Goal: Task Accomplishment & Management: Manage account settings

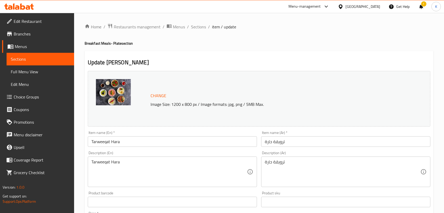
scroll to position [174, 0]
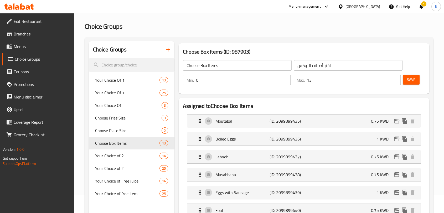
scroll to position [19, 0]
click at [17, 43] on span "Menus" at bounding box center [42, 46] width 56 height 6
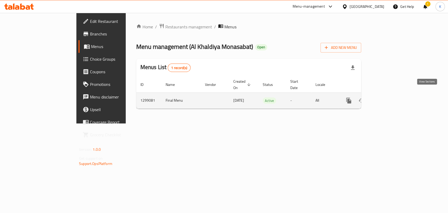
click at [390, 97] on icon "enhanced table" at bounding box center [387, 100] width 6 height 6
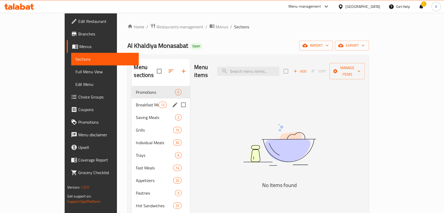
click at [132, 98] on div "Breakfast Meals- Plate 12" at bounding box center [161, 104] width 58 height 13
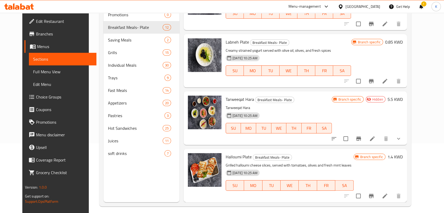
scroll to position [74, 0]
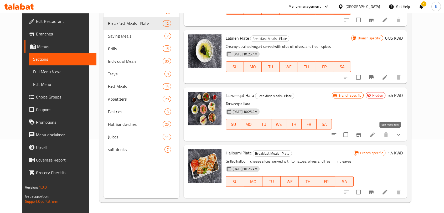
click at [375, 132] on icon at bounding box center [372, 135] width 6 height 6
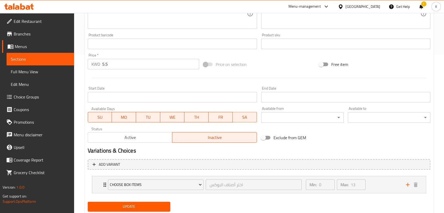
scroll to position [174, 0]
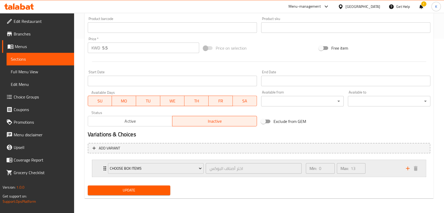
click at [98, 171] on div "Choose Box Items اختر أصناف البوكس ​ Min: 0 ​ Max: 13 ​" at bounding box center [259, 168] width 334 height 17
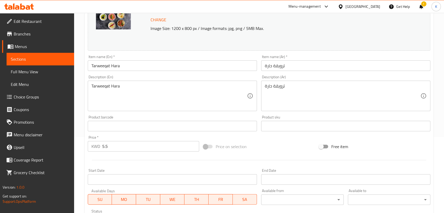
scroll to position [76, 0]
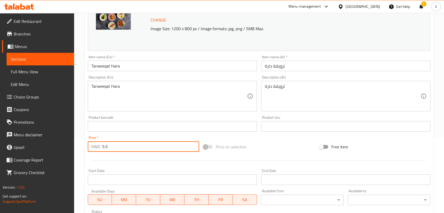
click at [129, 147] on input "5.5" at bounding box center [150, 146] width 97 height 11
drag, startPoint x: 129, startPoint y: 147, endPoint x: 96, endPoint y: 146, distance: 32.8
click at [96, 146] on div "KWD 5.5 Price *" at bounding box center [143, 146] width 111 height 11
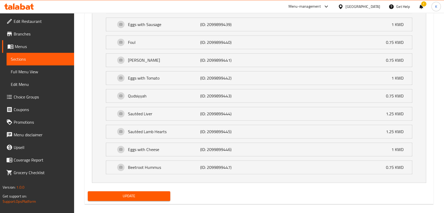
scroll to position [417, 0]
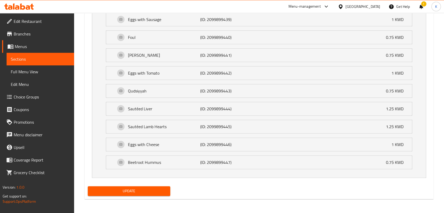
type input "0"
click at [140, 190] on span "Update" at bounding box center [129, 191] width 74 height 7
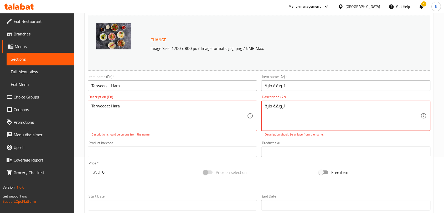
drag, startPoint x: 273, startPoint y: 105, endPoint x: 255, endPoint y: 105, distance: 18.1
click at [255, 105] on div "Change Image Size: 1200 x 800 px / Image formats: jpg, png / 5MB Max. Item name…" at bounding box center [259, 133] width 347 height 240
type textarea "ترويقة ساخن"
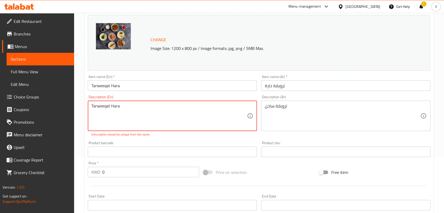
drag, startPoint x: 111, startPoint y: 105, endPoint x: 131, endPoint y: 108, distance: 19.6
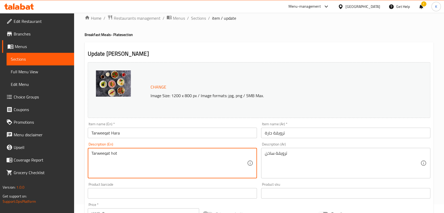
scroll to position [8, 0]
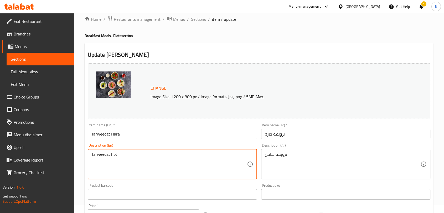
type textarea "Tarweeqat hot"
click at [41, 95] on span "Choice Groups" at bounding box center [42, 97] width 56 height 6
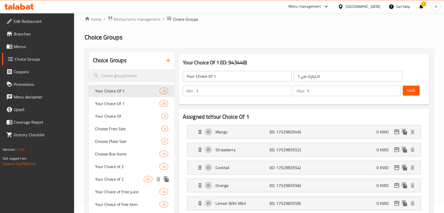
scroll to position [23, 0]
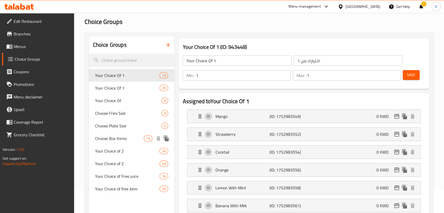
click at [121, 139] on span "Choose Box Items" at bounding box center [119, 138] width 49 height 6
type input "Choose Box Items"
type input "اختر أصناف البوكس"
type input "0"
type input "13"
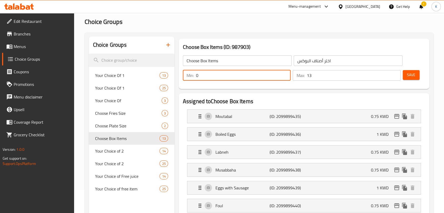
drag, startPoint x: 220, startPoint y: 76, endPoint x: 196, endPoint y: 72, distance: 24.5
click at [196, 72] on input "0" at bounding box center [243, 75] width 95 height 11
click at [321, 8] on div "Menu-management" at bounding box center [304, 6] width 32 height 6
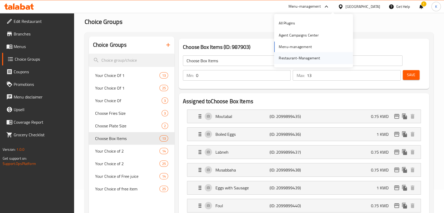
click at [295, 59] on div "Restaurant-Management" at bounding box center [299, 58] width 41 height 6
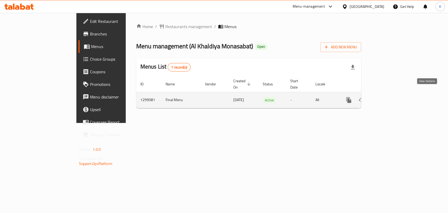
click at [393, 95] on link "enhanced table" at bounding box center [387, 100] width 13 height 13
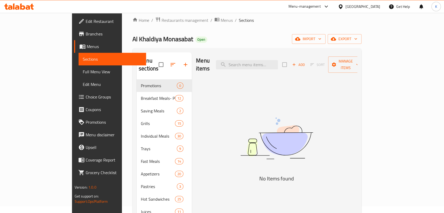
scroll to position [7, 0]
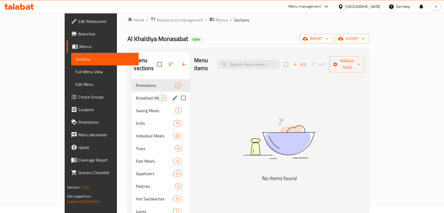
click at [132, 92] on div "Breakfast Meals- Plate 12" at bounding box center [161, 98] width 58 height 13
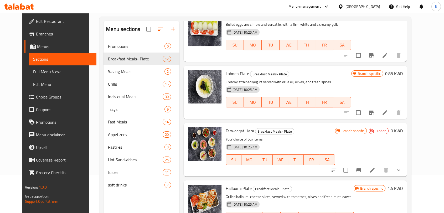
scroll to position [39, 0]
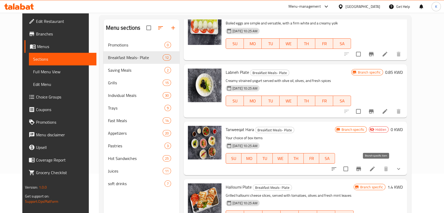
click at [361, 167] on icon "Branch-specific-item" at bounding box center [358, 169] width 5 height 4
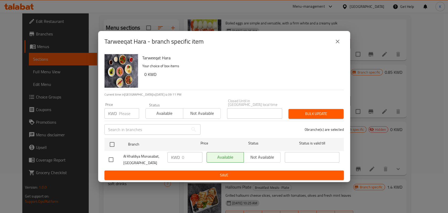
click at [368, 139] on div "Tarweeqat Hara - branch specific item Tarweeqat Hara Your choice of box items 0…" at bounding box center [224, 106] width 448 height 213
click at [339, 43] on icon "close" at bounding box center [338, 42] width 4 height 4
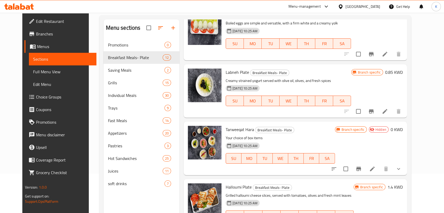
click at [389, 163] on div at bounding box center [365, 169] width 77 height 13
click at [375, 166] on icon at bounding box center [372, 169] width 6 height 6
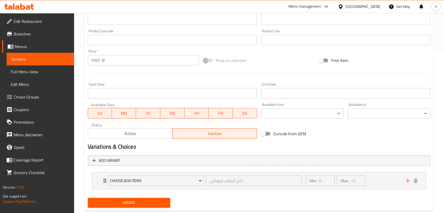
scroll to position [174, 0]
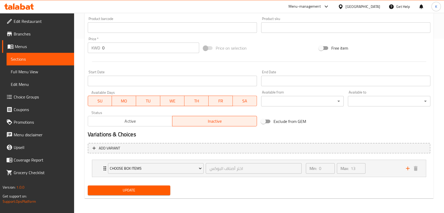
click at [131, 123] on span "Active" at bounding box center [130, 121] width 80 height 8
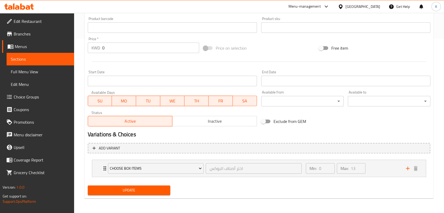
click at [134, 186] on button "Update" at bounding box center [129, 190] width 82 height 10
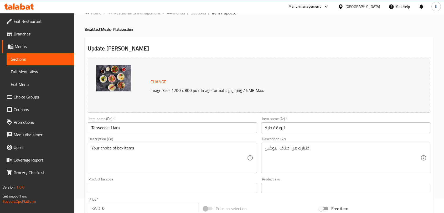
scroll to position [0, 0]
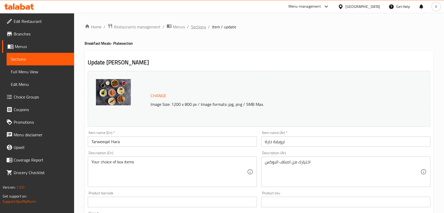
click at [201, 29] on span "Sections" at bounding box center [198, 27] width 15 height 6
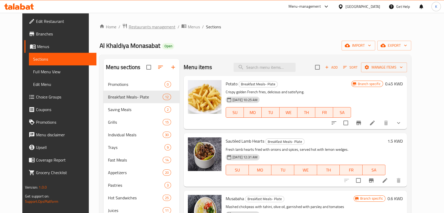
click at [145, 25] on span "Restaurants management" at bounding box center [151, 27] width 47 height 6
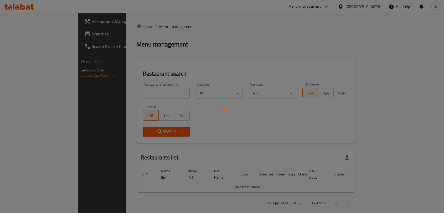
click at [130, 88] on div at bounding box center [222, 106] width 444 height 213
click at [129, 92] on div at bounding box center [222, 106] width 444 height 213
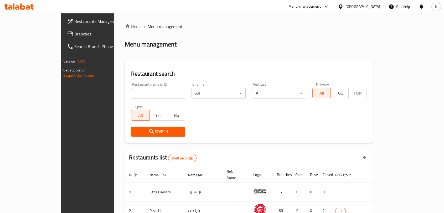
click at [145, 92] on input "search" at bounding box center [158, 93] width 54 height 11
type input "m"
type input "al khaldiya"
click at [149, 133] on icon "submit" at bounding box center [151, 131] width 4 height 4
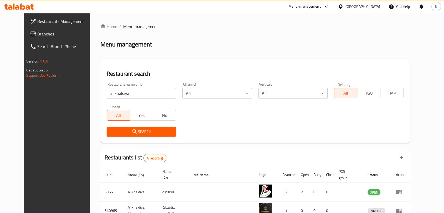
scroll to position [72, 0]
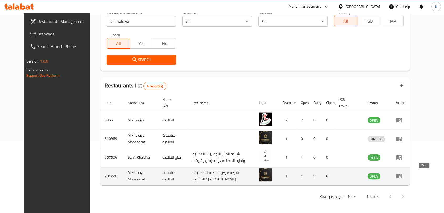
click at [401, 175] on icon "enhanced table" at bounding box center [400, 176] width 2 height 2
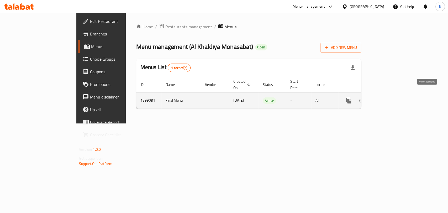
click at [390, 97] on icon "enhanced table" at bounding box center [387, 100] width 6 height 6
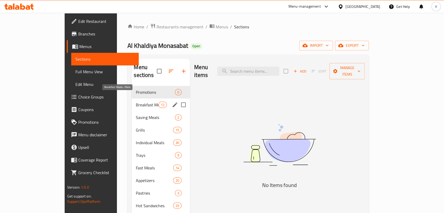
click at [136, 102] on span "Breakfast Meals- Plate" at bounding box center [147, 105] width 22 height 6
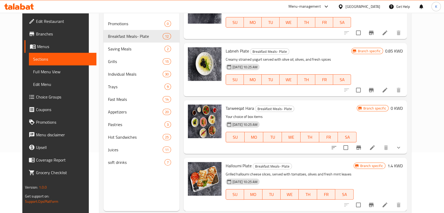
scroll to position [74, 0]
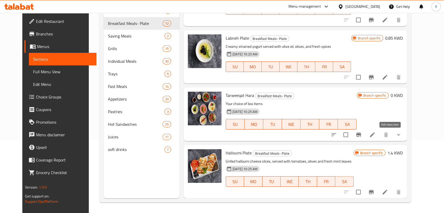
click at [375, 134] on icon at bounding box center [372, 135] width 6 height 6
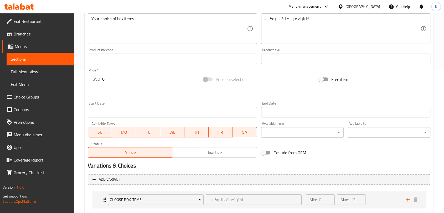
scroll to position [174, 0]
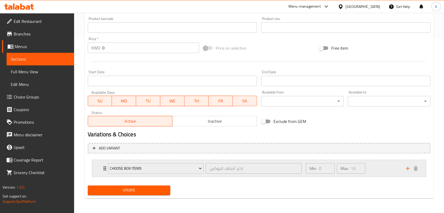
click at [378, 171] on div "Min: 0 ​ Max: 13 ​" at bounding box center [353, 168] width 100 height 17
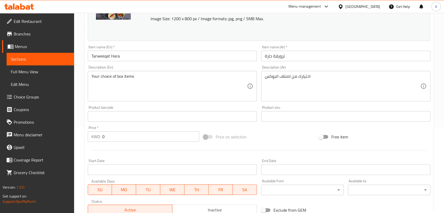
click at [37, 97] on span "Choice Groups" at bounding box center [42, 97] width 56 height 6
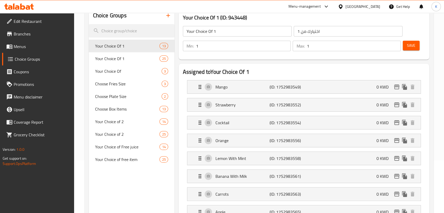
scroll to position [52, 0]
click at [132, 111] on span "Choose Box Items" at bounding box center [119, 109] width 49 height 6
type input "Choose Box Items"
type input "اختر أصناف البوكس"
type input "0"
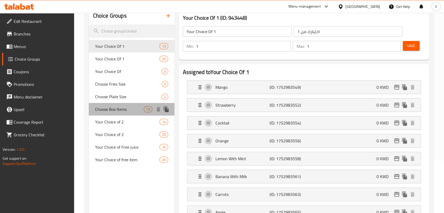
type input "13"
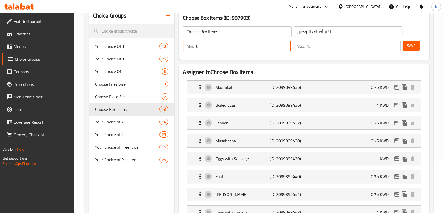
drag, startPoint x: 206, startPoint y: 48, endPoint x: 184, endPoint y: 50, distance: 22.4
click at [184, 50] on div "Min: 0 ​" at bounding box center [237, 46] width 108 height 11
type input "4"
click at [416, 45] on button "Save" at bounding box center [411, 46] width 17 height 10
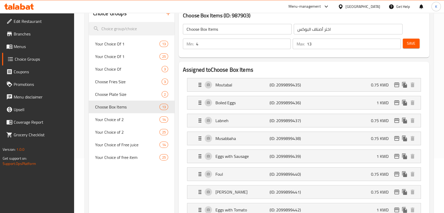
scroll to position [0, 0]
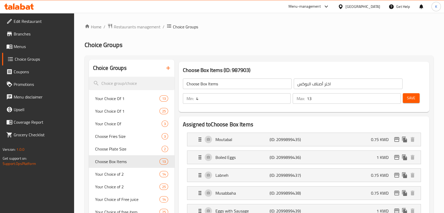
click at [321, 4] on div "Menu-management" at bounding box center [304, 6] width 32 height 6
click at [300, 57] on div "Restaurant-Management" at bounding box center [299, 58] width 41 height 6
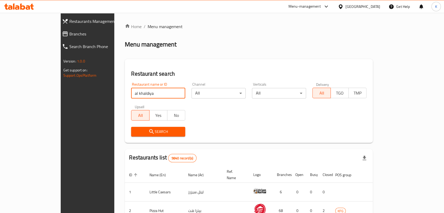
type input "al khaldiya"
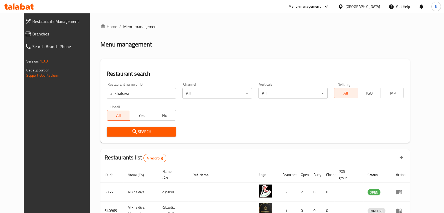
scroll to position [72, 0]
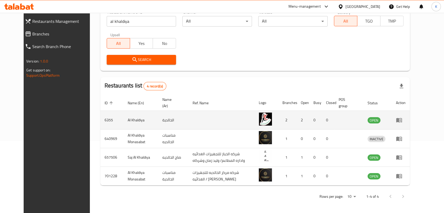
click at [402, 118] on icon "enhanced table" at bounding box center [399, 120] width 6 height 4
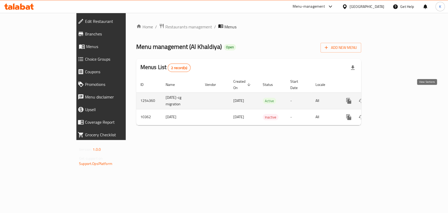
click at [389, 98] on icon "enhanced table" at bounding box center [386, 100] width 5 height 5
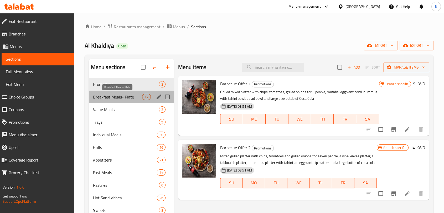
click at [110, 96] on span "Breakfast Meals- Plate" at bounding box center [117, 97] width 49 height 6
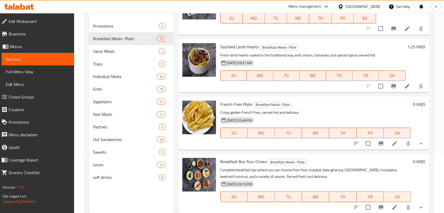
scroll to position [74, 0]
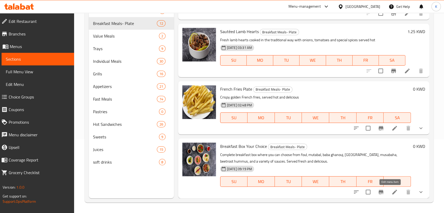
click at [391, 191] on icon at bounding box center [394, 192] width 6 height 6
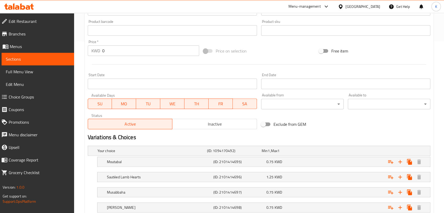
scroll to position [161, 0]
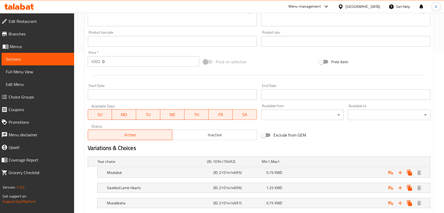
click at [18, 96] on span "Choice Groups" at bounding box center [39, 97] width 61 height 6
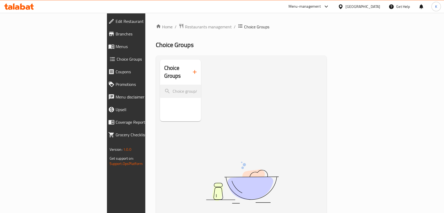
click at [116, 47] on span "Menus" at bounding box center [146, 46] width 61 height 6
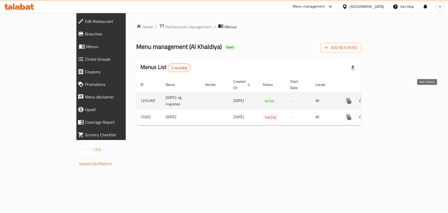
click at [389, 98] on icon "enhanced table" at bounding box center [386, 100] width 5 height 5
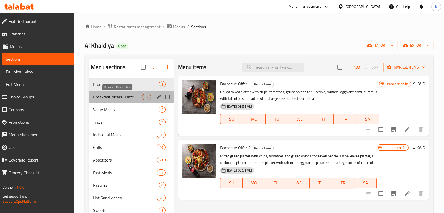
click at [114, 99] on span "Breakfast Meals- Plate" at bounding box center [117, 97] width 49 height 6
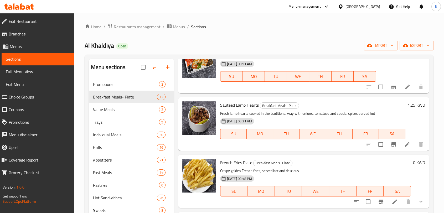
scroll to position [74, 0]
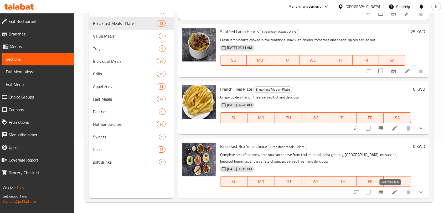
click at [391, 190] on icon at bounding box center [394, 192] width 6 height 6
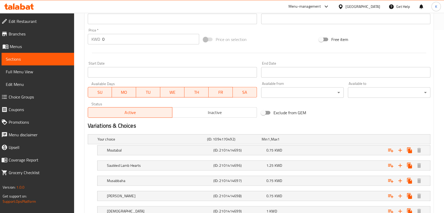
scroll to position [171, 0]
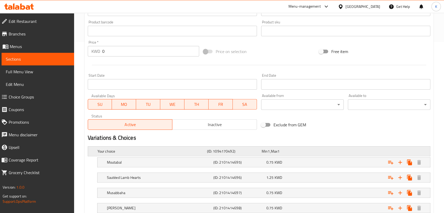
click at [285, 150] on div "Min 1 , Max 1" at bounding box center [288, 151] width 53 height 5
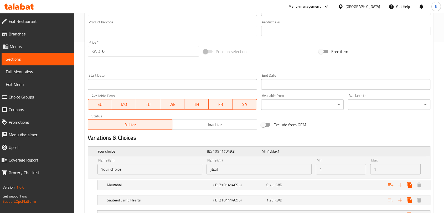
click at [120, 152] on h5 "Your choice" at bounding box center [150, 151] width 107 height 5
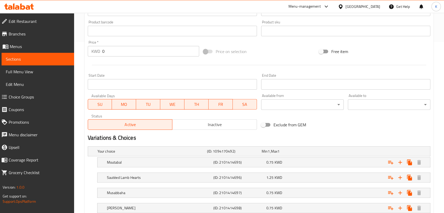
click at [33, 96] on span "Choice Groups" at bounding box center [39, 97] width 61 height 6
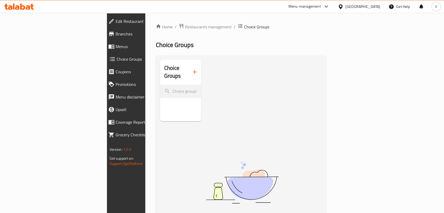
click at [160, 66] on div "Choice Groups" at bounding box center [180, 72] width 41 height 25
click at [117, 59] on span "Choice Groups" at bounding box center [147, 59] width 60 height 6
click at [164, 68] on h2 "Choice Groups" at bounding box center [176, 72] width 24 height 16
click at [116, 47] on span "Menus" at bounding box center [146, 46] width 61 height 6
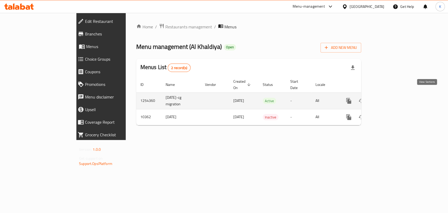
click at [390, 98] on icon "enhanced table" at bounding box center [387, 101] width 6 height 6
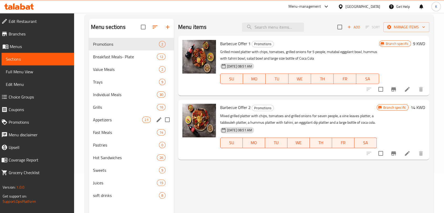
scroll to position [74, 0]
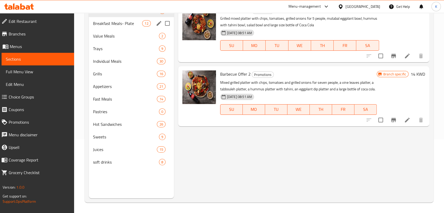
click at [117, 26] on span "Breakfast Meals- Plate" at bounding box center [117, 23] width 49 height 6
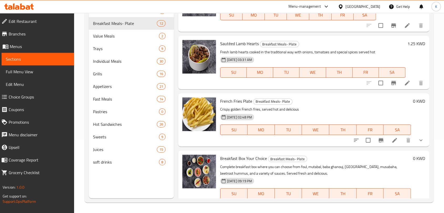
scroll to position [508, 0]
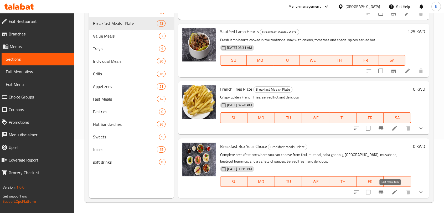
click at [392, 192] on icon at bounding box center [394, 192] width 5 height 5
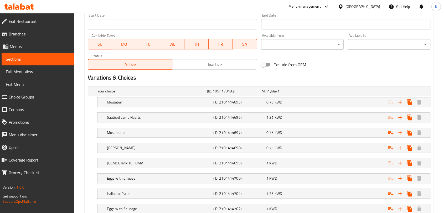
scroll to position [232, 0]
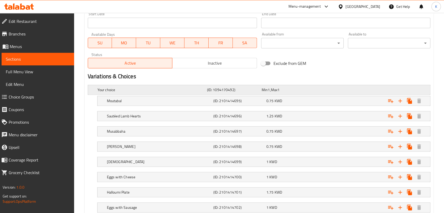
click at [124, 91] on h5 "Your choice" at bounding box center [150, 89] width 107 height 5
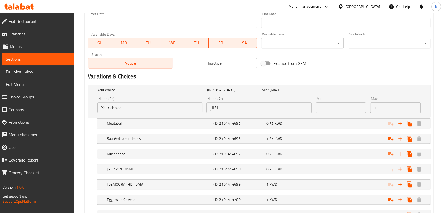
click at [130, 108] on input "Your choice" at bounding box center [149, 107] width 105 height 11
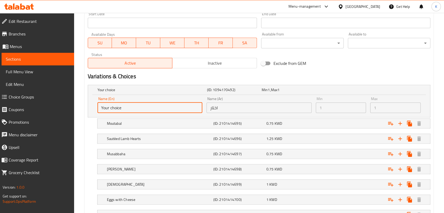
drag, startPoint x: 121, startPoint y: 106, endPoint x: 85, endPoint y: 109, distance: 36.4
click at [85, 109] on div "Update Breakfast Box Your Choice Change Image Size: 1200 x 800 px / Image forma…" at bounding box center [259, 99] width 349 height 561
click at [118, 92] on h5 "Moutabal" at bounding box center [150, 89] width 107 height 5
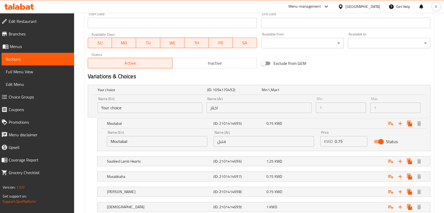
click at [129, 107] on input "Your choice" at bounding box center [149, 107] width 105 height 11
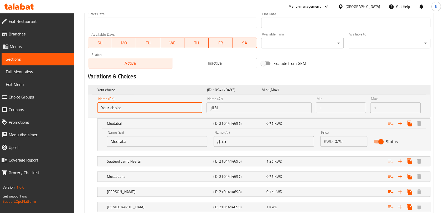
click at [124, 86] on div "Your choice" at bounding box center [151, 89] width 110 height 7
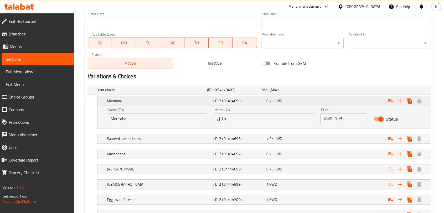
click at [127, 101] on h5 "Moutabal" at bounding box center [159, 100] width 104 height 5
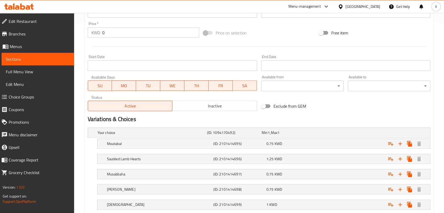
scroll to position [248, 0]
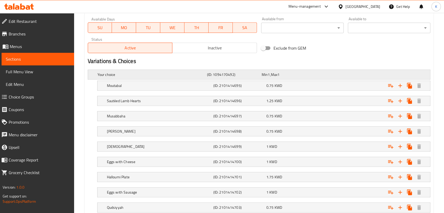
click at [254, 72] on h5 "(ID: 1094170492)" at bounding box center [233, 74] width 53 height 5
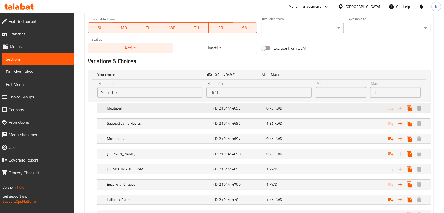
click at [315, 80] on div "Moutabal (ID: 2101414695) 0.75 KWD" at bounding box center [260, 75] width 328 height 12
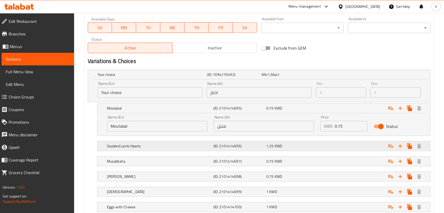
click at [311, 77] on div "1.25 KWD" at bounding box center [288, 74] width 53 height 5
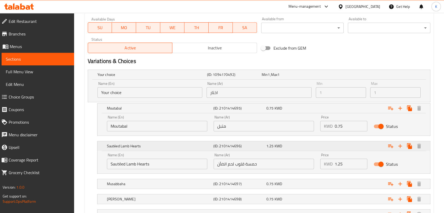
click at [311, 77] on div "1.25 KWD" at bounding box center [288, 74] width 53 height 5
click at [307, 77] on div "0.75 KWD" at bounding box center [288, 74] width 53 height 5
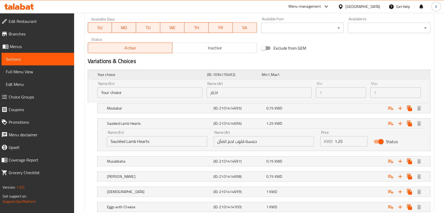
click at [306, 76] on div "Min 1 , Max 1" at bounding box center [288, 74] width 53 height 5
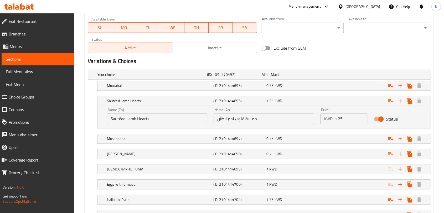
click at [313, 108] on div "Name (Ar) حمسة قلوب لحم الضأن Name (Ar)" at bounding box center [264, 116] width 100 height 16
click at [312, 99] on div "1.25 KWD" at bounding box center [291, 100] width 51 height 5
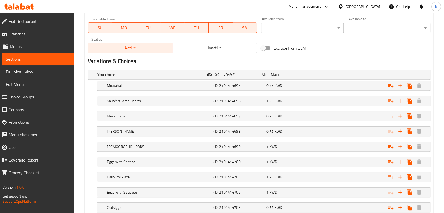
click at [224, 48] on span "Inactive" at bounding box center [214, 48] width 80 height 8
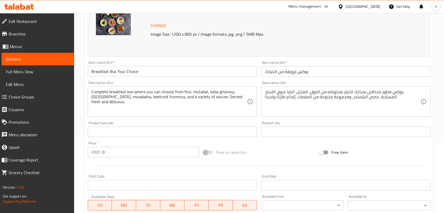
scroll to position [0, 0]
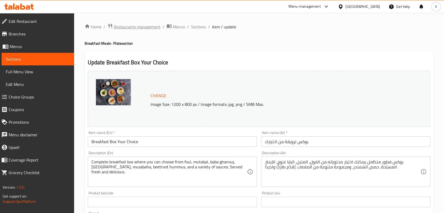
click at [150, 26] on span "Restaurants management" at bounding box center [137, 27] width 47 height 6
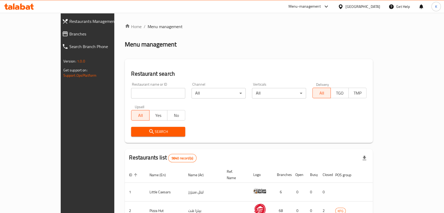
click at [139, 94] on input "search" at bounding box center [158, 93] width 54 height 11
type input "al khaldiya"
click at [136, 129] on span "Search" at bounding box center [158, 131] width 46 height 7
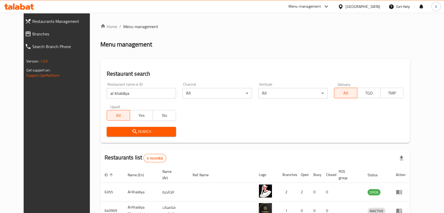
scroll to position [72, 0]
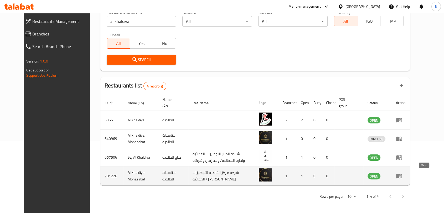
click at [402, 178] on icon "enhanced table" at bounding box center [399, 176] width 6 height 6
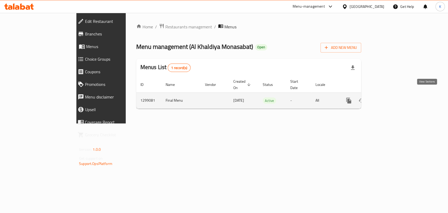
click at [390, 97] on icon "enhanced table" at bounding box center [387, 100] width 6 height 6
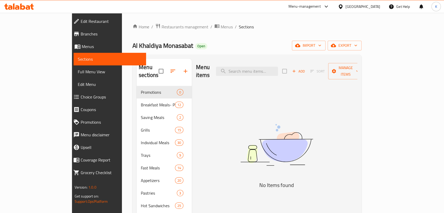
click at [81, 37] on span "Branches" at bounding box center [111, 34] width 61 height 6
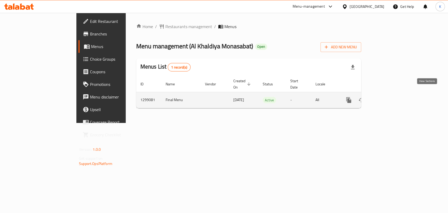
click at [393, 97] on link "enhanced table" at bounding box center [387, 100] width 13 height 13
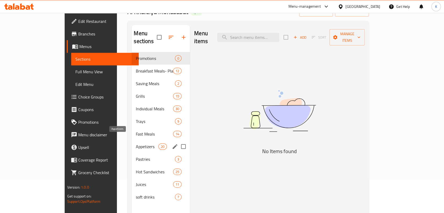
scroll to position [58, 0]
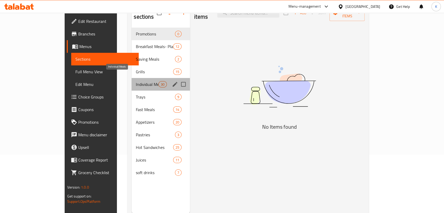
click at [136, 81] on span "Individual Meals" at bounding box center [147, 84] width 22 height 6
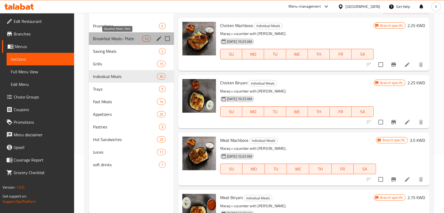
click at [118, 38] on span "Breakfast Meals- Plate" at bounding box center [117, 38] width 49 height 6
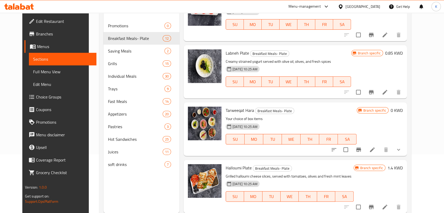
scroll to position [74, 0]
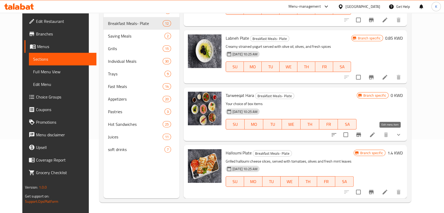
click at [375, 135] on icon at bounding box center [372, 135] width 6 height 6
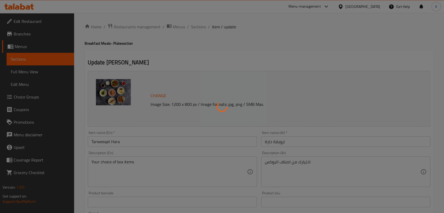
type input "اختر أصناف البوكس"
type input "4"
type input "13"
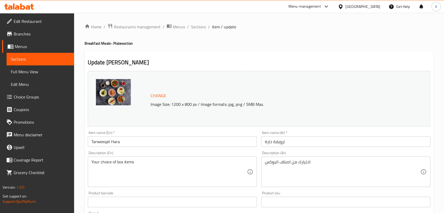
click at [21, 96] on div at bounding box center [222, 106] width 444 height 213
click at [23, 97] on span "Choice Groups" at bounding box center [42, 97] width 56 height 6
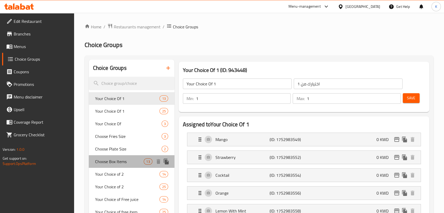
click at [122, 164] on span "Choose Box Items" at bounding box center [119, 161] width 49 height 6
type input "Choose Box Items"
type input "اختر أصناف البوكس"
type input "4"
type input "13"
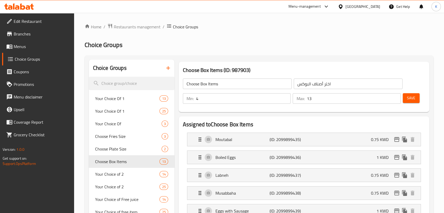
click at [226, 80] on input "Choose Box Items" at bounding box center [237, 84] width 109 height 11
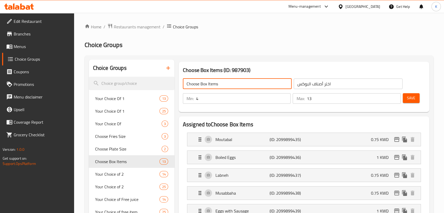
click at [226, 80] on input "Choose Box Items" at bounding box center [237, 84] width 109 height 11
click at [320, 82] on input "اختر أصناف البوكس" at bounding box center [348, 84] width 109 height 11
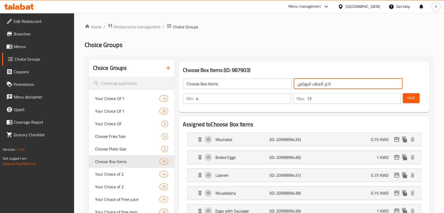
click at [320, 82] on input "اختر أصناف البوكس" at bounding box center [348, 84] width 109 height 11
click at [241, 141] on p "Moutabal" at bounding box center [242, 139] width 54 height 6
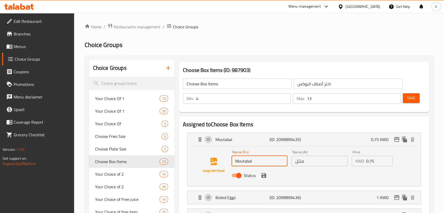
drag, startPoint x: 246, startPoint y: 163, endPoint x: 230, endPoint y: 163, distance: 15.5
click at [231, 163] on div "Name (En) Moutabal Name (En)" at bounding box center [259, 158] width 60 height 20
drag, startPoint x: 310, startPoint y: 163, endPoint x: 287, endPoint y: 163, distance: 23.4
click at [290, 163] on div "Name (Ar) متبّل Name (Ar)" at bounding box center [319, 158] width 60 height 20
drag, startPoint x: 377, startPoint y: 161, endPoint x: 358, endPoint y: 162, distance: 18.9
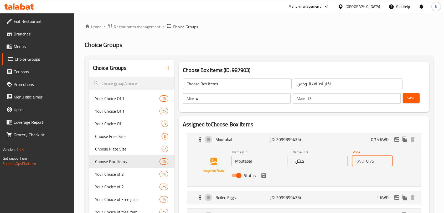
click at [358, 162] on div "KWD 0.75 Price" at bounding box center [372, 161] width 41 height 11
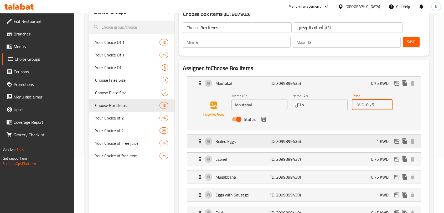
scroll to position [58, 0]
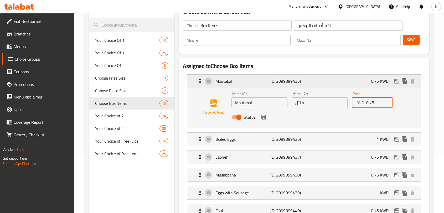
click at [262, 86] on div "Moutabal (ID: 2099899435) 0.75 KWD" at bounding box center [305, 81] width 217 height 13
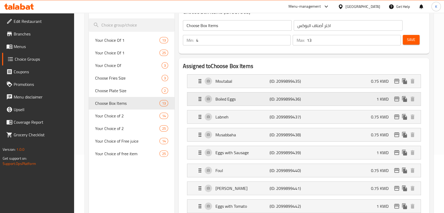
click at [258, 95] on div "Boiled Eggs (ID: 2099899436) 1 KWD" at bounding box center [305, 98] width 217 height 13
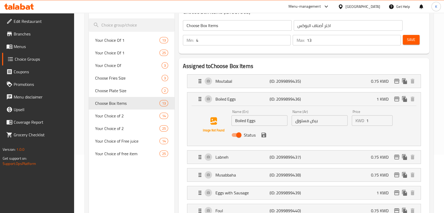
click at [248, 120] on input "Boiled Eggs" at bounding box center [259, 120] width 56 height 11
click at [308, 123] on input "بيض مسلوق" at bounding box center [320, 120] width 56 height 11
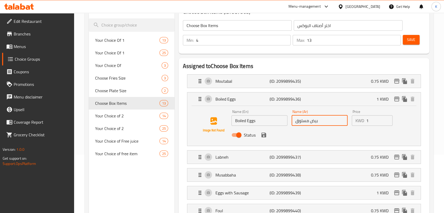
click at [307, 123] on input "بيض مسلوق" at bounding box center [320, 120] width 56 height 11
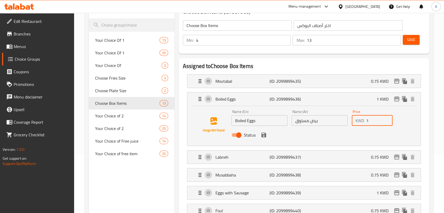
click at [378, 122] on input "1" at bounding box center [379, 120] width 27 height 11
click at [377, 122] on input "1" at bounding box center [379, 120] width 27 height 11
click at [244, 100] on p "Boiled Eggs" at bounding box center [242, 99] width 54 height 6
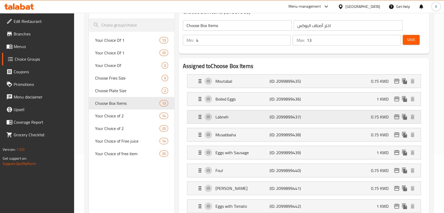
click at [246, 114] on p "Labneh" at bounding box center [242, 117] width 54 height 6
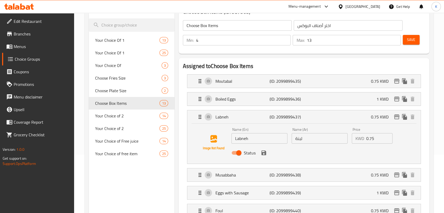
click at [244, 138] on input "Labneh" at bounding box center [259, 138] width 56 height 11
click at [306, 139] on input "لبنة" at bounding box center [320, 138] width 56 height 11
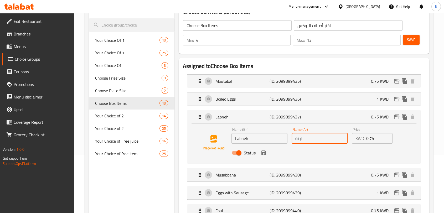
click at [306, 139] on input "لبنة" at bounding box center [320, 138] width 56 height 11
click at [250, 118] on p "Labneh" at bounding box center [242, 117] width 54 height 6
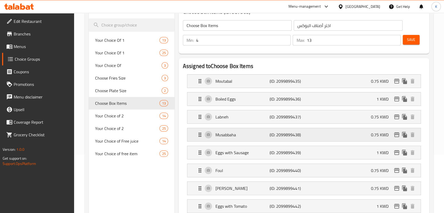
click at [250, 131] on div "Musabbaha (ID: 2099899438) 0.75 KWD" at bounding box center [305, 134] width 217 height 13
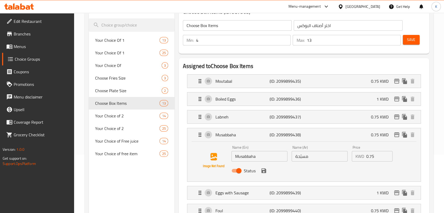
click at [246, 154] on input "Musabbaha" at bounding box center [259, 156] width 56 height 11
click at [304, 159] on input "مسبّحة" at bounding box center [320, 156] width 56 height 11
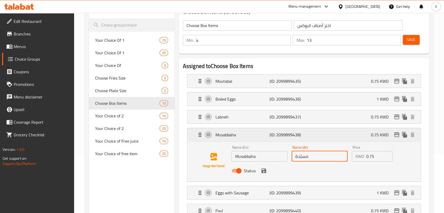
drag, startPoint x: 256, startPoint y: 141, endPoint x: 255, endPoint y: 138, distance: 3.2
click at [256, 141] on div "Musabbaha (ID: 2099899438) 0.75 KWD" at bounding box center [305, 134] width 217 height 13
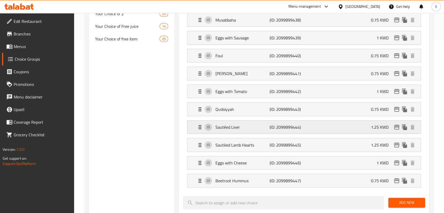
scroll to position [175, 0]
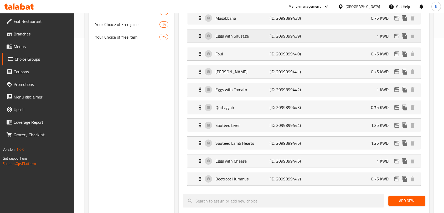
click at [246, 37] on p "Eggs with Sausage" at bounding box center [242, 36] width 54 height 6
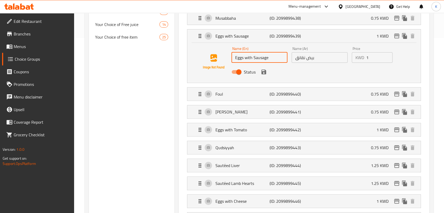
click at [261, 61] on input "Eggs with Sausage" at bounding box center [259, 57] width 56 height 11
click at [303, 55] on input "بيض نقانق" at bounding box center [320, 57] width 56 height 11
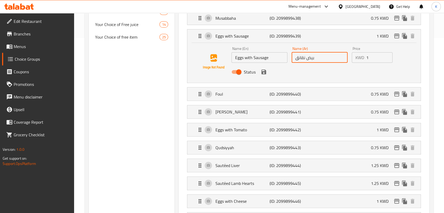
click at [303, 56] on input "بيض نقانق" at bounding box center [320, 57] width 56 height 11
click at [305, 58] on input "بيض نقانق" at bounding box center [320, 57] width 56 height 11
click at [238, 35] on p "Eggs with Sausage" at bounding box center [242, 36] width 54 height 6
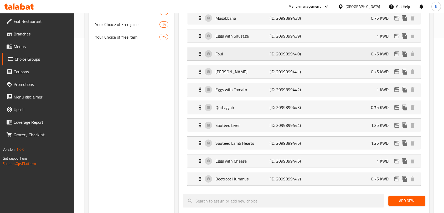
click at [240, 54] on p "Foul" at bounding box center [242, 54] width 54 height 6
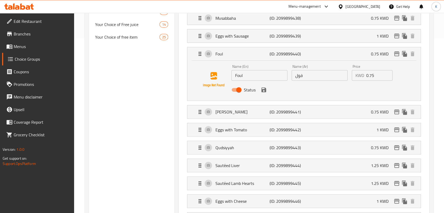
click at [241, 76] on input "Foul" at bounding box center [259, 75] width 56 height 11
click at [301, 77] on input "فول" at bounding box center [320, 75] width 56 height 11
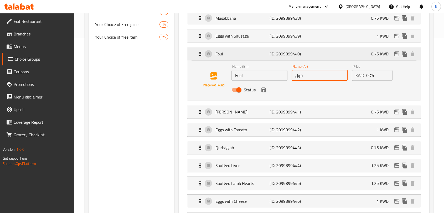
click at [247, 54] on p "Foul" at bounding box center [242, 54] width 54 height 6
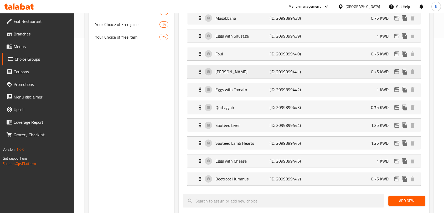
click at [247, 72] on p "[PERSON_NAME]" at bounding box center [242, 72] width 54 height 6
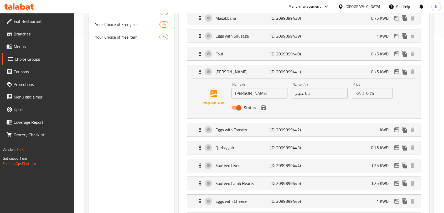
click at [246, 95] on input "[PERSON_NAME]" at bounding box center [259, 93] width 56 height 11
click at [301, 93] on input "بابا غنوج" at bounding box center [320, 93] width 56 height 11
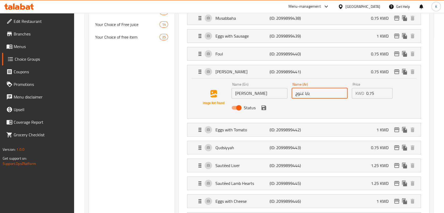
click at [301, 93] on input "بابا غنوج" at bounding box center [320, 93] width 56 height 11
click at [258, 69] on p "[PERSON_NAME]" at bounding box center [242, 72] width 54 height 6
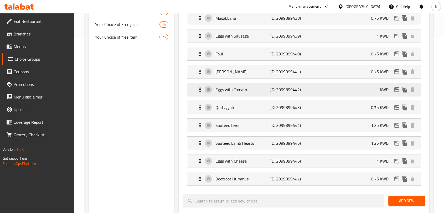
click at [254, 85] on div "Eggs with Tomato (ID: 2099899442) 1 KWD" at bounding box center [305, 89] width 217 height 13
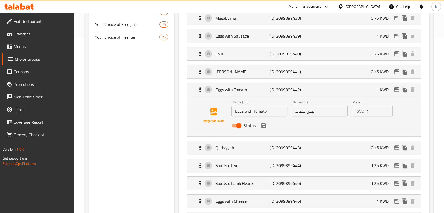
click at [244, 110] on input "Eggs with Tomato" at bounding box center [259, 111] width 56 height 11
click at [301, 108] on input "بيض طماط" at bounding box center [320, 111] width 56 height 11
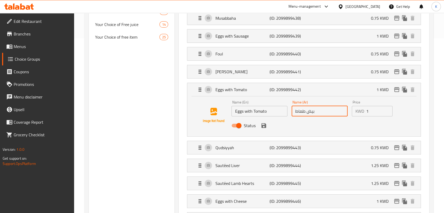
click at [301, 108] on input "بيض طماط" at bounding box center [320, 111] width 56 height 11
click at [257, 91] on p "Eggs with Tomato" at bounding box center [242, 89] width 54 height 6
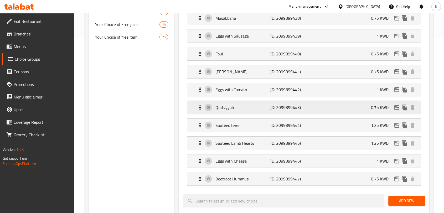
click at [255, 109] on p "Qudsiyyah" at bounding box center [242, 107] width 54 height 6
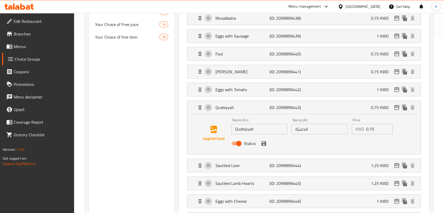
click at [256, 128] on input "Qudsiyyah" at bounding box center [259, 129] width 56 height 11
click at [313, 130] on input "قدسيّة" at bounding box center [320, 129] width 56 height 11
click at [313, 129] on input "قدسيّة" at bounding box center [320, 129] width 56 height 11
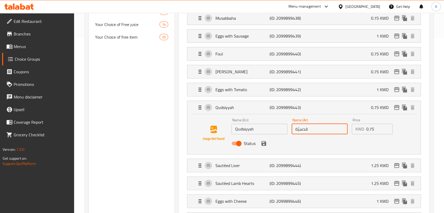
click at [313, 129] on input "قدسيّة" at bounding box center [320, 129] width 56 height 11
click at [245, 107] on p "Qudsiyyah" at bounding box center [242, 107] width 54 height 6
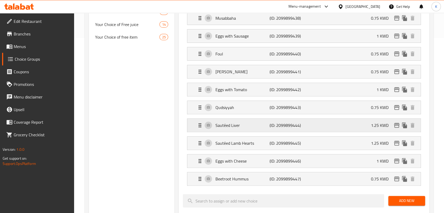
drag, startPoint x: 245, startPoint y: 122, endPoint x: 245, endPoint y: 124, distance: 2.9
click at [245, 122] on p "Sautéed Liver" at bounding box center [242, 125] width 54 height 6
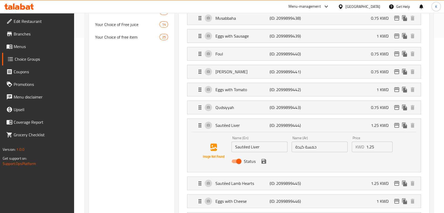
click at [246, 145] on input "Sautéed Liver" at bounding box center [259, 147] width 56 height 11
click at [298, 147] on input "حمسة كبدة" at bounding box center [320, 147] width 56 height 11
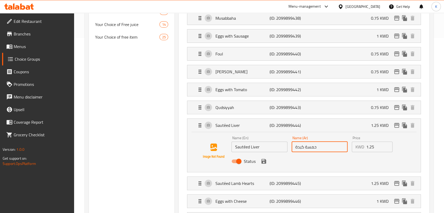
click at [298, 147] on input "حمسة كبدة" at bounding box center [320, 147] width 56 height 11
click at [241, 122] on p "Sautéed Liver" at bounding box center [242, 125] width 54 height 6
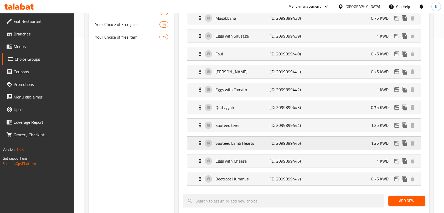
click at [241, 140] on p "Sautéed Lamb Hearts" at bounding box center [242, 143] width 54 height 6
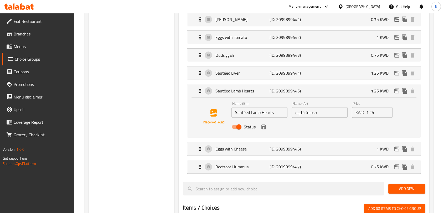
scroll to position [233, 0]
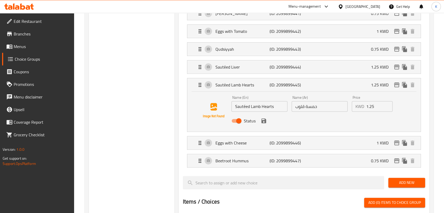
click at [251, 100] on div "Name (En) Sautéed Lamb Hearts Name (En)" at bounding box center [259, 104] width 56 height 16
drag, startPoint x: 251, startPoint y: 100, endPoint x: 251, endPoint y: 105, distance: 5.3
click at [251, 101] on nav "Moutabal (ID: 2099899435) 0.75 KWD Name (En) Moutabal Name (En) Name (Ar) متبّل…" at bounding box center [304, 33] width 242 height 277
click at [251, 105] on nav "Moutabal (ID: 2099899435) 0.75 KWD Name (En) Moutabal Name (En) Name (Ar) متبّل…" at bounding box center [304, 33] width 242 height 277
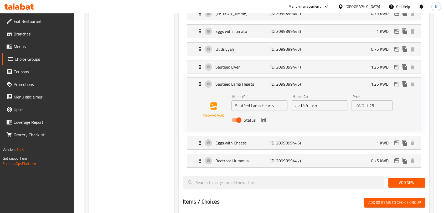
click at [250, 106] on input "Sautéed Lamb Hearts" at bounding box center [259, 105] width 56 height 11
click at [259, 105] on input "Sautéed Lamb Hearts" at bounding box center [259, 106] width 56 height 11
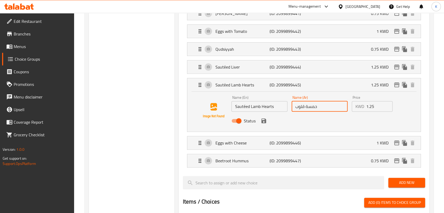
click at [302, 107] on input "حمسة قلوب" at bounding box center [320, 106] width 56 height 11
click at [250, 86] on p "Sautéed Lamb Hearts" at bounding box center [242, 85] width 54 height 6
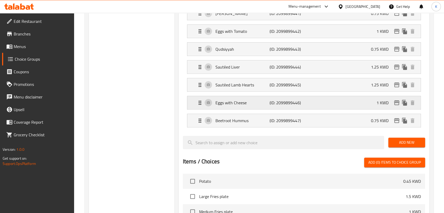
click at [250, 96] on div "Eggs with Cheese (ID: 2099899446) 1 KWD" at bounding box center [305, 102] width 217 height 13
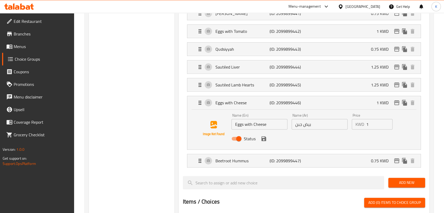
click at [244, 125] on input "Eggs with Cheese" at bounding box center [259, 124] width 56 height 11
click at [245, 125] on input "Eggs with Cheese" at bounding box center [259, 124] width 56 height 11
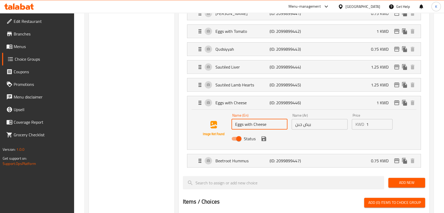
click at [245, 125] on input "Eggs with Cheese" at bounding box center [259, 124] width 56 height 11
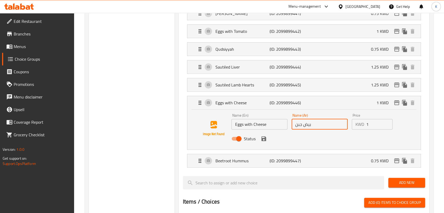
click at [304, 127] on input "بيض جبن" at bounding box center [320, 124] width 56 height 11
click at [256, 104] on p "Eggs with Cheese" at bounding box center [242, 103] width 54 height 6
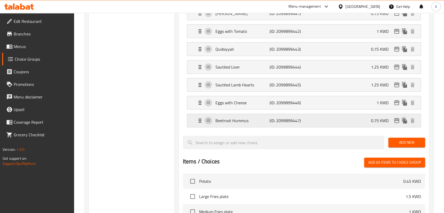
click at [256, 120] on p "Beetroot Hummus" at bounding box center [242, 120] width 54 height 6
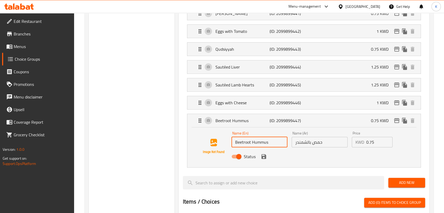
click at [248, 137] on input "Beetroot Hummus" at bounding box center [259, 142] width 56 height 11
click at [248, 141] on input "Beetroot Hummus" at bounding box center [259, 142] width 56 height 11
click at [305, 144] on input "حمص بالشمندر" at bounding box center [320, 142] width 56 height 11
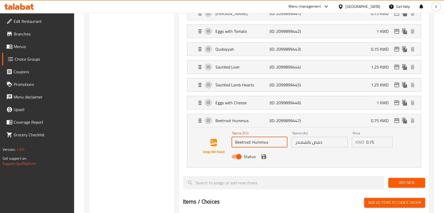
click at [305, 144] on input "حمص بالشمندر" at bounding box center [320, 142] width 56 height 11
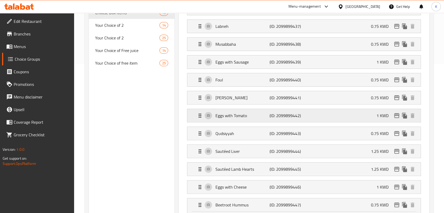
scroll to position [148, 0]
click at [178, 107] on div "Assigned to Choose Box Items Moutabal (ID: 2099899435) 0.75 KWD Name (En) Mouta…" at bounding box center [303, 198] width 255 height 465
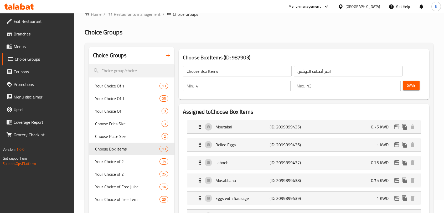
scroll to position [0, 0]
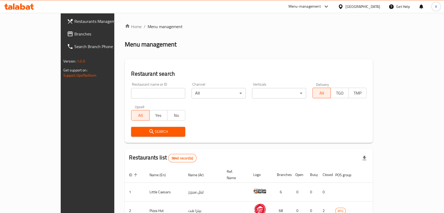
click at [128, 99] on div "Restaurant name or ID Restaurant name or ID" at bounding box center [158, 90] width 60 height 22
click at [131, 95] on input "search" at bounding box center [158, 93] width 54 height 11
click at [148, 130] on icon "submit" at bounding box center [151, 131] width 6 height 6
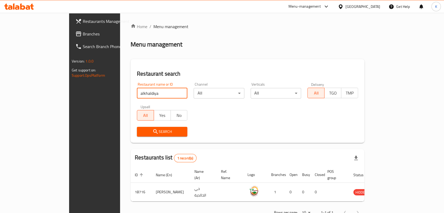
click at [137, 93] on input "alkhaldiya" at bounding box center [162, 93] width 50 height 11
click at [137, 91] on input "alkhaldiya" at bounding box center [162, 93] width 50 height 11
type input "al khaldiya"
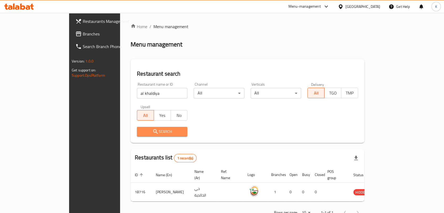
click at [141, 130] on span "Search" at bounding box center [162, 131] width 42 height 7
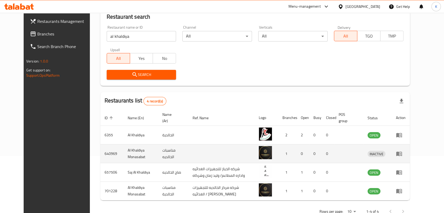
scroll to position [58, 0]
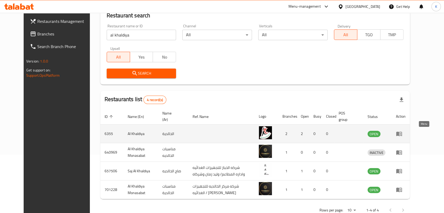
click at [402, 132] on icon "enhanced table" at bounding box center [399, 134] width 6 height 6
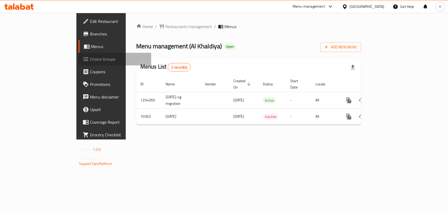
click at [90, 61] on span "Choice Groups" at bounding box center [118, 59] width 57 height 6
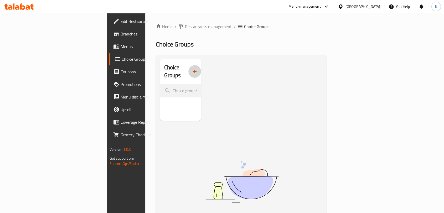
click at [191, 68] on icon "button" at bounding box center [194, 71] width 6 height 6
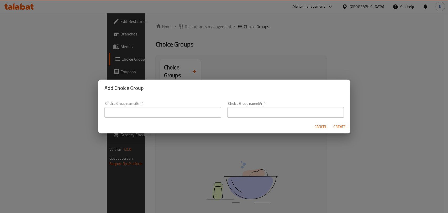
click at [193, 115] on input "text" at bounding box center [163, 112] width 117 height 11
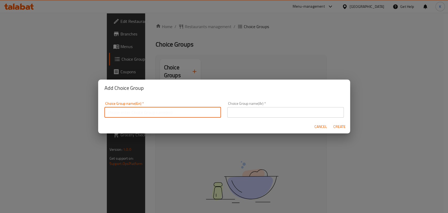
paste input "Choose Box Items"
type input "Choose Box Items"
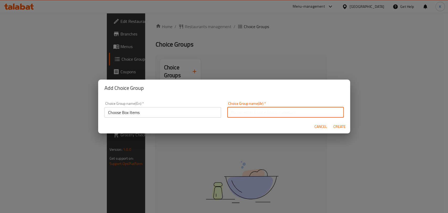
drag, startPoint x: 258, startPoint y: 108, endPoint x: 260, endPoint y: 110, distance: 3.2
click at [258, 108] on input "text" at bounding box center [285, 112] width 117 height 11
paste input "اختر أصناف البوكس"
type input "اختر أصناف البوكس"
click at [339, 125] on span "Create" at bounding box center [340, 126] width 13 height 7
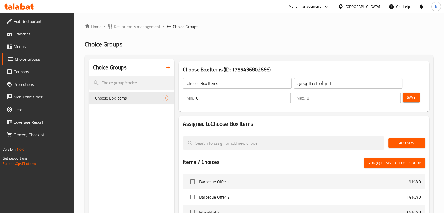
click at [258, 100] on input "0" at bounding box center [243, 98] width 95 height 11
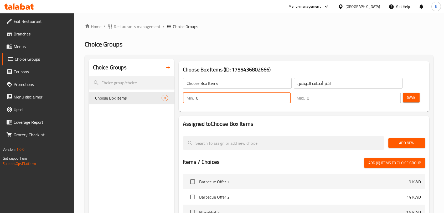
drag, startPoint x: 256, startPoint y: 100, endPoint x: 203, endPoint y: 95, distance: 53.3
click at [204, 95] on input "0" at bounding box center [243, 98] width 95 height 11
drag, startPoint x: 203, startPoint y: 97, endPoint x: 179, endPoint y: 98, distance: 24.2
click at [179, 98] on div "Choose Box Items (ID: 1755436802666) Choose Box Items ​ اختر أصناف البوكس ​ Min…" at bounding box center [304, 86] width 251 height 50
type input "4"
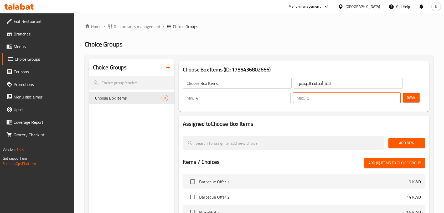
drag, startPoint x: 313, startPoint y: 98, endPoint x: 303, endPoint y: 98, distance: 10.5
click at [303, 98] on div "Max: 0 ​" at bounding box center [347, 98] width 108 height 11
type input "13"
click at [382, 114] on div "Assigned to Choose Box Items Add New Items / Choices Add (0) items to choice gr…" at bounding box center [303, 210] width 255 height 193
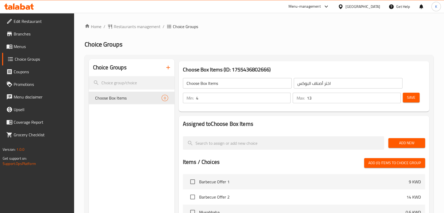
click at [414, 100] on span "Save" at bounding box center [411, 97] width 8 height 7
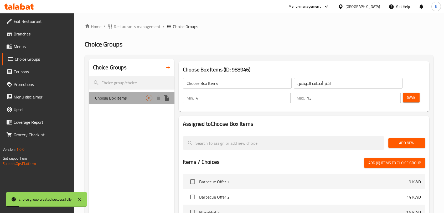
click at [144, 99] on span "Choose Box Items" at bounding box center [120, 98] width 51 height 6
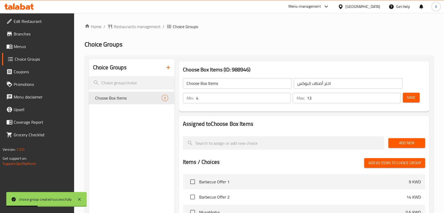
click at [407, 143] on span "Add New" at bounding box center [406, 143] width 28 height 7
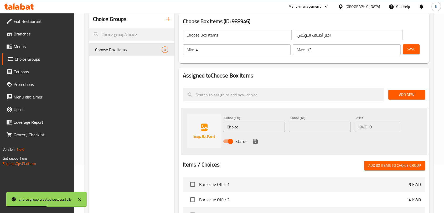
scroll to position [58, 0]
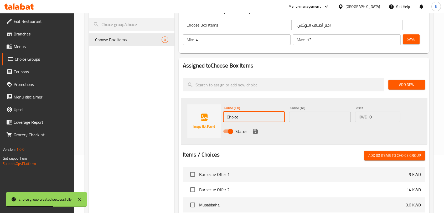
click at [260, 118] on input "Choice" at bounding box center [254, 117] width 62 height 11
drag, startPoint x: 242, startPoint y: 118, endPoint x: 222, endPoint y: 117, distance: 19.7
click at [222, 117] on div "Name (En) Choice Name (En)" at bounding box center [254, 114] width 66 height 20
paste input "Moutabal"
type input "Moutabal"
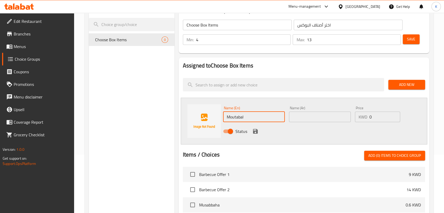
click at [306, 118] on input "text" at bounding box center [320, 117] width 62 height 11
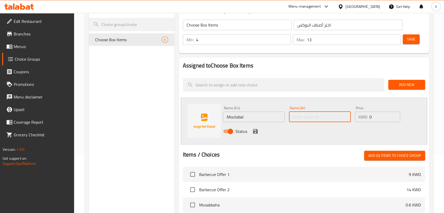
paste input "متبّل"
type input "متبّل"
drag, startPoint x: 362, startPoint y: 118, endPoint x: 355, endPoint y: 117, distance: 7.4
click at [354, 118] on div "Price KWD 0 Price" at bounding box center [377, 114] width 49 height 20
paste input ".75"
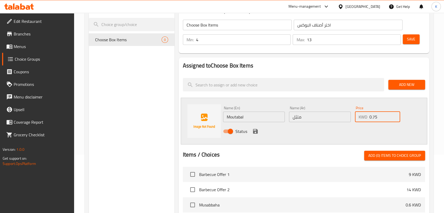
type input "0.75"
click at [256, 132] on icon "save" at bounding box center [255, 131] width 5 height 5
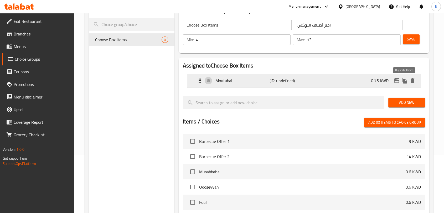
click at [404, 81] on icon "duplicate" at bounding box center [404, 81] width 5 height 6
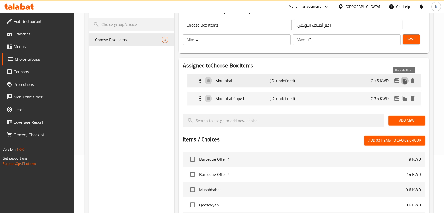
click at [403, 82] on icon "duplicate" at bounding box center [404, 81] width 5 height 6
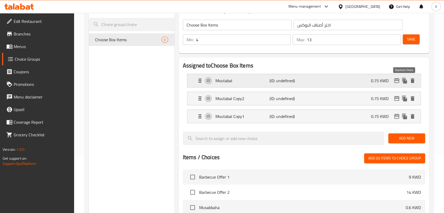
click at [403, 82] on icon "duplicate" at bounding box center [404, 81] width 5 height 6
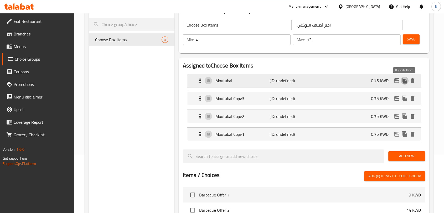
click at [403, 82] on icon "duplicate" at bounding box center [404, 81] width 5 height 6
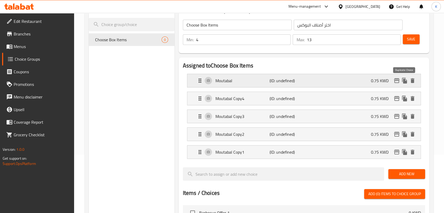
click at [403, 82] on icon "duplicate" at bounding box center [404, 81] width 5 height 6
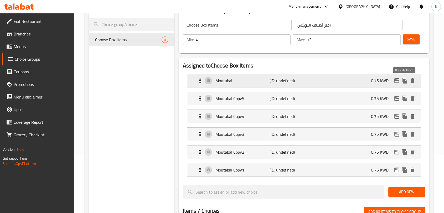
click at [403, 82] on icon "duplicate" at bounding box center [404, 81] width 5 height 6
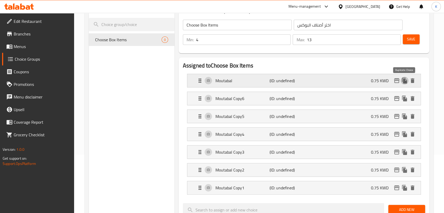
click at [403, 82] on icon "duplicate" at bounding box center [404, 81] width 5 height 6
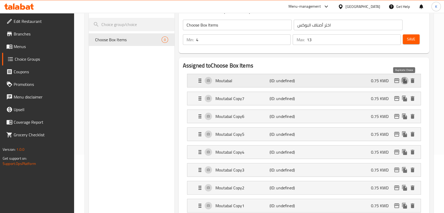
click at [403, 82] on icon "duplicate" at bounding box center [404, 81] width 5 height 6
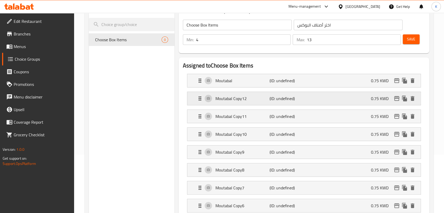
click at [244, 96] on p "Moutabal Copy12" at bounding box center [242, 98] width 54 height 6
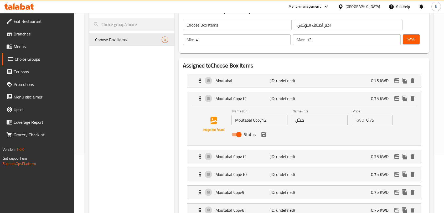
click at [259, 119] on input "Moutabal Copy12" at bounding box center [259, 120] width 56 height 11
click at [259, 120] on input "Moutabal Copy12" at bounding box center [259, 120] width 56 height 11
paste input "Boiled Eggs"
type input "Boiled Eggs"
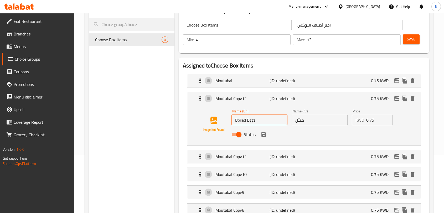
click at [309, 122] on input "متبّل" at bounding box center [320, 120] width 56 height 11
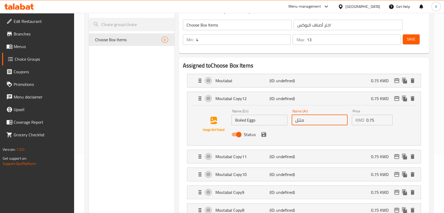
click at [309, 121] on input "متبّل" at bounding box center [320, 120] width 56 height 11
paste input "بيض مسلوق"
type input "متبّلبيض مسلوق"
click at [372, 120] on input "0.75" at bounding box center [379, 120] width 27 height 11
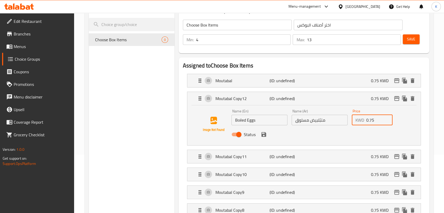
click at [371, 119] on input "0.75" at bounding box center [379, 120] width 27 height 11
paste input "1"
click at [266, 136] on icon "save" at bounding box center [264, 134] width 6 height 6
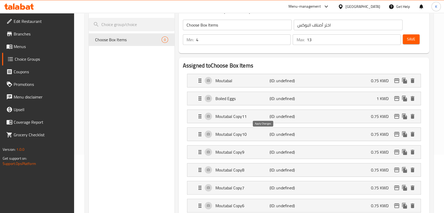
type input "1"
click at [254, 117] on p "Moutabal Copy11" at bounding box center [242, 116] width 54 height 6
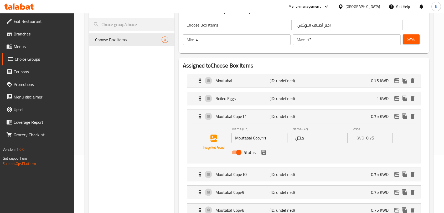
click at [251, 137] on input "Moutabal Copy11" at bounding box center [259, 138] width 56 height 11
paste input "Labneh"
type input "Labneh"
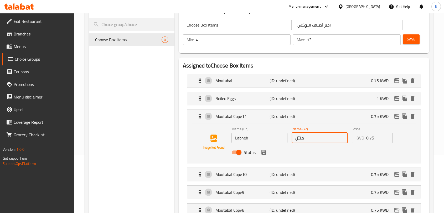
click at [305, 140] on input "متبّل" at bounding box center [320, 138] width 56 height 11
drag, startPoint x: 305, startPoint y: 140, endPoint x: 287, endPoint y: 52, distance: 89.6
click at [305, 139] on input "متبّل" at bounding box center [320, 138] width 56 height 11
paste input "بنة"
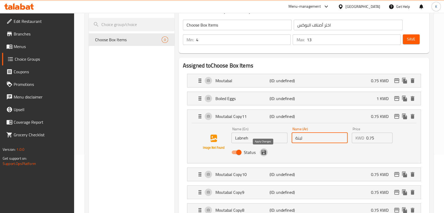
click at [265, 154] on icon "save" at bounding box center [263, 152] width 5 height 5
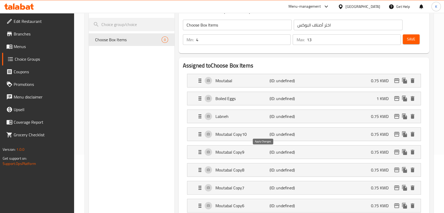
type input "لبنة"
click at [265, 119] on p "Labneh" at bounding box center [242, 116] width 54 height 6
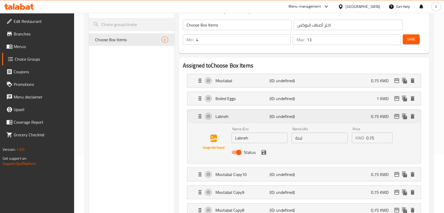
click at [265, 119] on p "Labneh" at bounding box center [242, 116] width 54 height 6
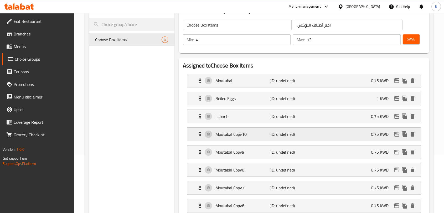
click at [265, 135] on p "Moutabal Copy10" at bounding box center [242, 134] width 54 height 6
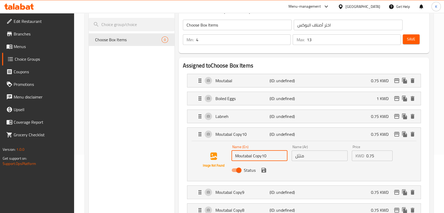
click at [254, 157] on input "Moutabal Copy10" at bounding box center [259, 155] width 56 height 11
click at [255, 156] on input "Moutabal Copy10" at bounding box center [259, 155] width 56 height 11
click at [255, 155] on input "Moutabal Copy10" at bounding box center [259, 155] width 56 height 11
paste input "Musabbaha"
click at [256, 153] on input "Moutabal Musabbaha" at bounding box center [259, 155] width 56 height 11
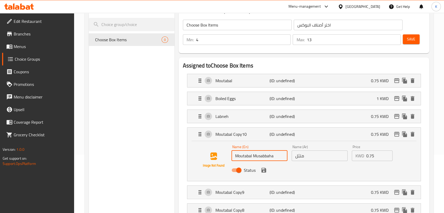
click at [253, 157] on input "Moutabal Musabbaha" at bounding box center [259, 155] width 56 height 11
click at [253, 154] on input "Moutabal Musabbaha" at bounding box center [259, 155] width 56 height 11
click at [252, 155] on input "Moutabal Musabbaha" at bounding box center [259, 155] width 56 height 11
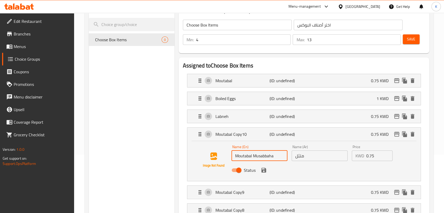
paste input "text"
type input "Musabbaha"
click at [303, 154] on input "متبّل" at bounding box center [320, 155] width 56 height 11
paste input "بّحة"
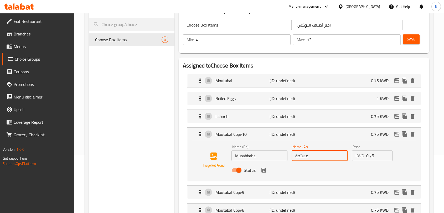
type input "مسبّحة"
click at [261, 169] on button "save" at bounding box center [264, 170] width 8 height 8
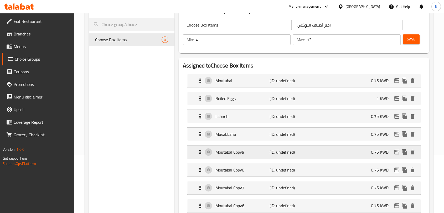
click at [258, 152] on p "Moutabal Copy9" at bounding box center [242, 152] width 54 height 6
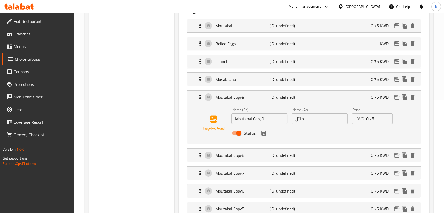
scroll to position [117, 0]
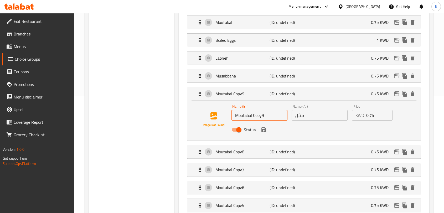
click at [256, 113] on input "Moutabal Copy9" at bounding box center [259, 115] width 56 height 11
paste input "Eggs with Sausage"
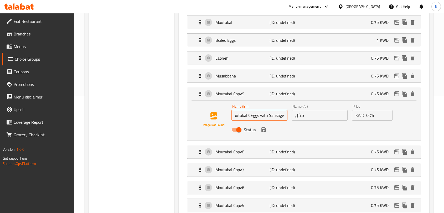
click at [256, 113] on input "Moutabal CEggs with Sausagepy9" at bounding box center [259, 115] width 56 height 11
paste input "Eggs with Sausage"
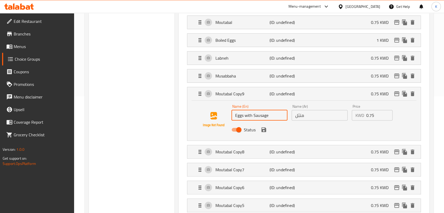
type input "Eggs with Sausage"
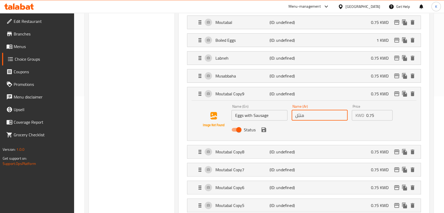
click at [309, 114] on input "متبّل" at bounding box center [320, 115] width 56 height 11
paste input "بيض نقانق"
type input "بيض نقانق"
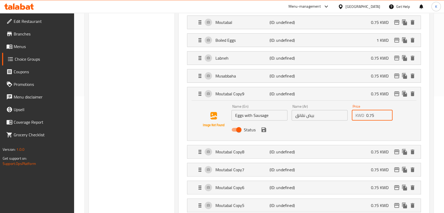
click at [369, 117] on input "0.75" at bounding box center [379, 115] width 27 height 11
click at [264, 130] on icon "save" at bounding box center [263, 129] width 5 height 5
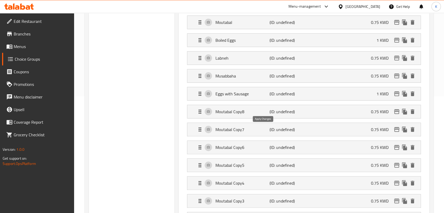
type input "1"
click at [255, 113] on p "Moutabal Copy8" at bounding box center [242, 111] width 54 height 6
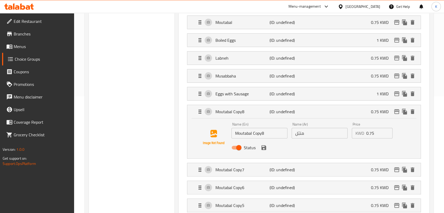
click at [248, 129] on input "Moutabal Copy8" at bounding box center [259, 133] width 56 height 11
paste input "Foul"
type input "Foul"
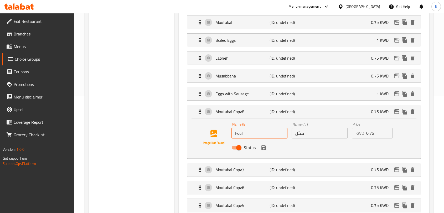
click at [305, 135] on input "متبّل" at bounding box center [320, 133] width 56 height 11
click at [305, 134] on input "متبّل" at bounding box center [320, 133] width 56 height 11
click at [305, 133] on input "متبّل" at bounding box center [320, 133] width 56 height 11
paste input "و"
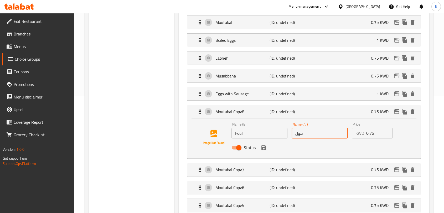
type input "فول"
click at [267, 147] on div "Status" at bounding box center [319, 148] width 180 height 14
click at [265, 148] on icon "save" at bounding box center [263, 147] width 5 height 5
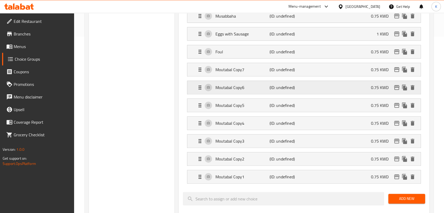
scroll to position [204, 0]
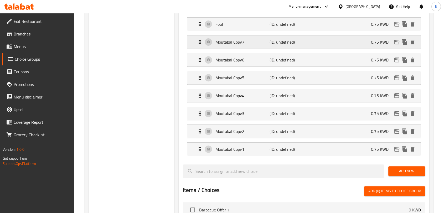
click at [242, 40] on p "Moutabal Copy7" at bounding box center [242, 42] width 54 height 6
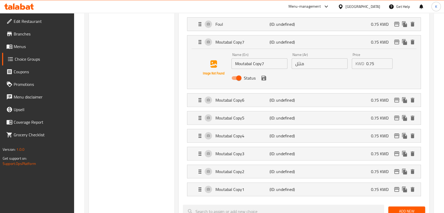
click at [254, 65] on input "Moutabal Copy7" at bounding box center [259, 63] width 56 height 11
click at [253, 65] on input "Moutabal Copy7" at bounding box center [259, 63] width 56 height 11
paste input "[PERSON_NAME]"
type input "[PERSON_NAME]"
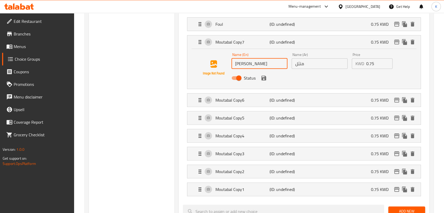
click at [314, 67] on input "متبّل" at bounding box center [320, 63] width 56 height 11
click at [313, 66] on input "متبّل" at bounding box center [320, 63] width 56 height 11
click at [309, 64] on input "متبّل" at bounding box center [320, 63] width 56 height 11
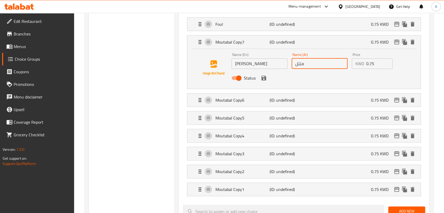
click at [309, 64] on input "متبّل" at bounding box center [320, 63] width 56 height 11
paste input "بابا غنوج"
click at [263, 78] on icon "save" at bounding box center [264, 78] width 6 height 6
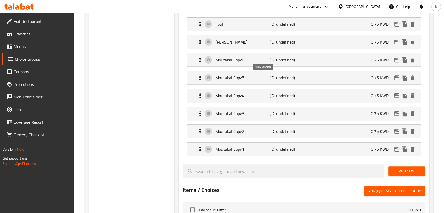
type input "بابا غنوج"
click at [262, 59] on p "Moutabal Copy6" at bounding box center [242, 60] width 54 height 6
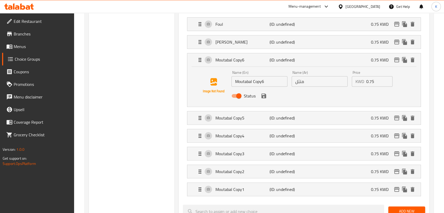
click at [266, 78] on input "Moutabal Copy6" at bounding box center [259, 81] width 56 height 11
paste input "Eggs with Tomato"
type input "Eggs with Tomato"
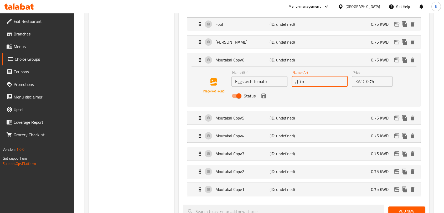
drag, startPoint x: 308, startPoint y: 76, endPoint x: 308, endPoint y: 81, distance: 5.1
click at [308, 76] on input "متبّل" at bounding box center [320, 81] width 56 height 11
click at [308, 81] on input "متبّل" at bounding box center [320, 81] width 56 height 11
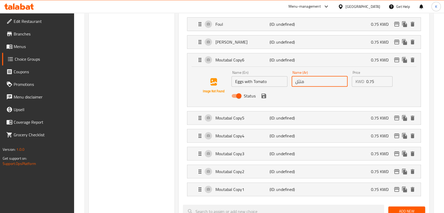
paste input "بيض طماط"
type input "بيض طماط"
click at [367, 82] on input "0.75" at bounding box center [379, 81] width 27 height 11
click at [368, 82] on input "0.75" at bounding box center [379, 81] width 27 height 11
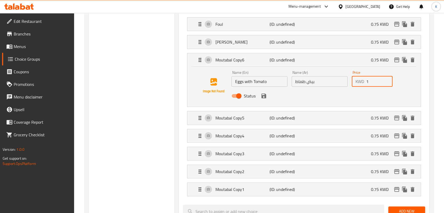
click at [264, 97] on icon "save" at bounding box center [263, 95] width 5 height 5
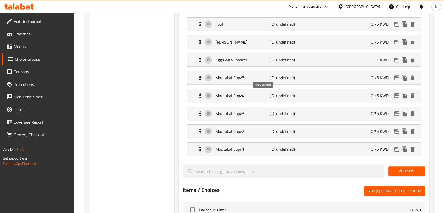
type input "1"
click at [258, 79] on p "Moutabal Copy5" at bounding box center [242, 78] width 54 height 6
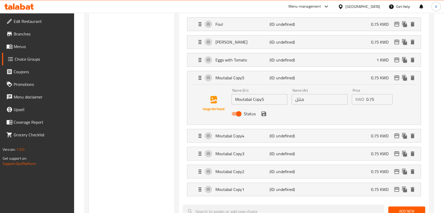
click at [250, 100] on input "Moutabal Copy5" at bounding box center [259, 99] width 56 height 11
paste input "Qudsiyyah"
type input "Qudsiyyah"
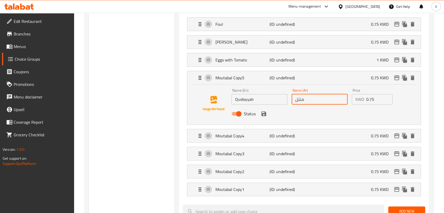
click at [309, 101] on input "متبّل" at bounding box center [320, 99] width 56 height 11
click at [309, 100] on input "متبّل" at bounding box center [320, 99] width 56 height 11
paste input "دسيّة"
type input "قدسيّة"
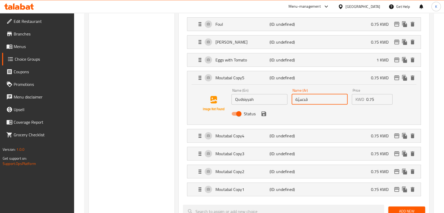
click at [263, 114] on icon "save" at bounding box center [264, 114] width 6 height 6
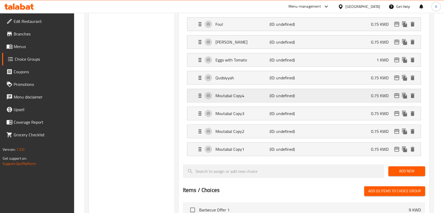
click at [255, 96] on p "Moutabal Copy4" at bounding box center [242, 95] width 54 height 6
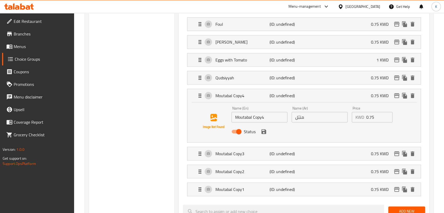
click at [265, 121] on input "Moutabal Copy4" at bounding box center [259, 117] width 56 height 11
click at [265, 120] on input "Moutabal Copy4" at bounding box center [259, 117] width 56 height 11
paste input "Sautéed Liver"
type input "Sautéed Liver"
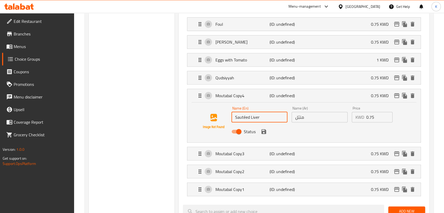
click at [304, 116] on input "متبّل" at bounding box center [320, 117] width 56 height 11
click at [314, 119] on input "متبّل" at bounding box center [320, 117] width 56 height 11
drag, startPoint x: 314, startPoint y: 119, endPoint x: 311, endPoint y: 120, distance: 2.9
click at [314, 119] on input "متبّل" at bounding box center [320, 117] width 56 height 11
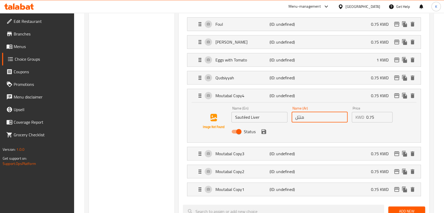
paste input "حمسة كبدة"
type input "حمسة كبدة"
drag, startPoint x: 364, startPoint y: 117, endPoint x: 348, endPoint y: 118, distance: 16.0
click at [348, 118] on div "Name (En) Sautéed Liver Name (En) Name (Ar) حمسة كبدة Name (Ar) Price KWD 0.75 …" at bounding box center [319, 121] width 180 height 34
type input "1"
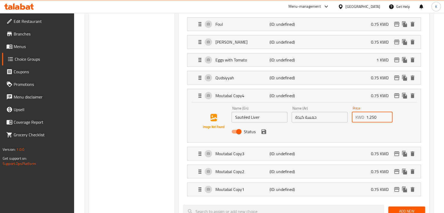
click at [262, 131] on icon "save" at bounding box center [263, 131] width 5 height 5
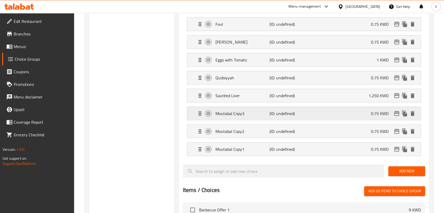
type input "1.250"
click at [255, 110] on p "Moutabal Copy3" at bounding box center [242, 113] width 54 height 6
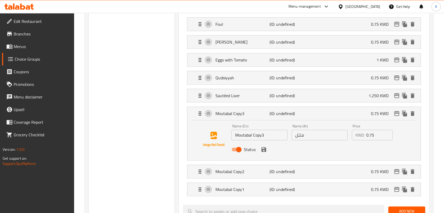
click at [249, 133] on input "Moutabal Copy3" at bounding box center [259, 135] width 56 height 11
paste input "Sautéed Lamb Hearts"
type input "Sautéed Lamb Hearts"
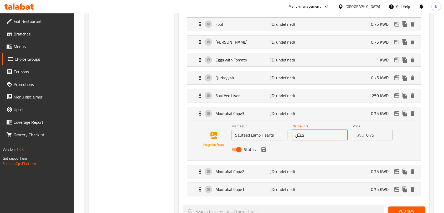
click at [297, 136] on input "متبّل" at bounding box center [320, 135] width 56 height 11
click at [298, 136] on input "متبّل" at bounding box center [320, 135] width 56 height 11
click at [298, 135] on input "متبّل" at bounding box center [320, 135] width 56 height 11
click at [306, 135] on input "متبّل" at bounding box center [320, 135] width 56 height 11
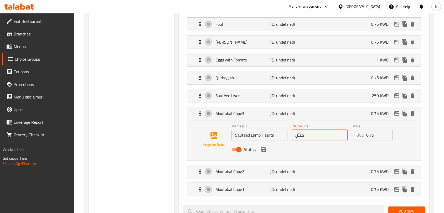
paste input "حمسة قلوب"
type input "حمسة قلوب"
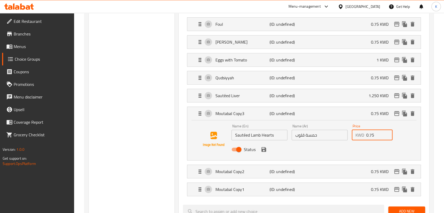
drag, startPoint x: 376, startPoint y: 138, endPoint x: 355, endPoint y: 137, distance: 20.8
click at [355, 137] on div "KWD 0.75 Price" at bounding box center [372, 135] width 41 height 11
click at [266, 152] on div "Status" at bounding box center [319, 149] width 180 height 14
click at [263, 150] on icon "save" at bounding box center [264, 149] width 6 height 6
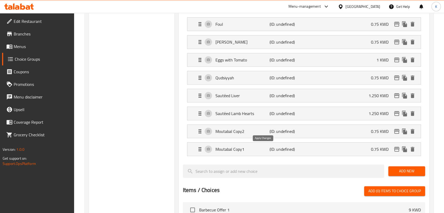
type input "1.250"
click at [267, 128] on p "Moutabal Copy2" at bounding box center [242, 131] width 54 height 6
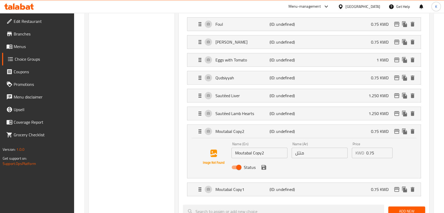
click at [267, 150] on input "Moutabal Copy2" at bounding box center [259, 153] width 56 height 11
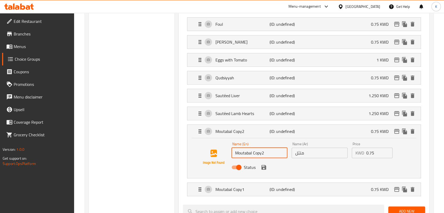
click at [267, 150] on input "Moutabal Copy2" at bounding box center [259, 153] width 56 height 11
paste input "Eggs with Cheese"
type input "Eggs with Cheese"
click at [329, 152] on input "متبّل" at bounding box center [320, 153] width 56 height 11
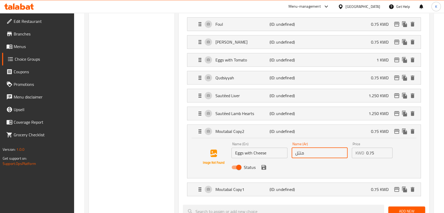
click at [329, 152] on input "متبّل" at bounding box center [320, 153] width 56 height 11
click at [328, 152] on input "متبّل" at bounding box center [320, 153] width 56 height 11
paste input "بيض جبن"
type input "بيض جبن"
click at [376, 154] on input "0.75" at bounding box center [379, 153] width 27 height 11
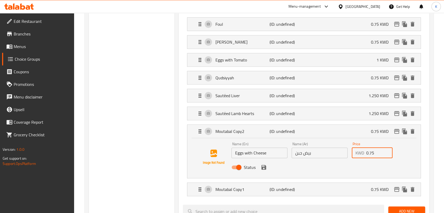
drag, startPoint x: 375, startPoint y: 154, endPoint x: 354, endPoint y: 154, distance: 21.0
click at [354, 154] on div "KWD 0.75 Price" at bounding box center [372, 153] width 41 height 11
click at [263, 168] on icon "save" at bounding box center [263, 167] width 5 height 5
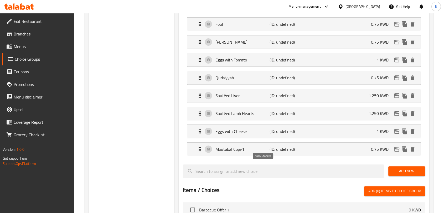
type input "1"
click at [263, 147] on p "Moutabal Copy1" at bounding box center [242, 149] width 54 height 6
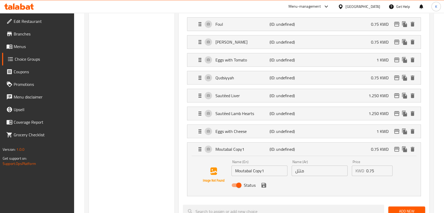
click at [260, 169] on input "Moutabal Copy1" at bounding box center [259, 170] width 56 height 11
click at [259, 168] on input "Moutabal Copy1" at bounding box center [259, 170] width 56 height 11
click at [259, 170] on input "Moutabal Copy1" at bounding box center [259, 170] width 56 height 11
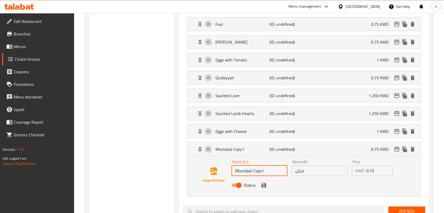
click at [259, 170] on input "Moutabal Copy1" at bounding box center [259, 170] width 56 height 11
paste input "Beetroot Hummus"
type input "Beetroot Hummus"
click at [315, 175] on div "Name (Ar) متبّل Name (Ar)" at bounding box center [319, 168] width 60 height 20
click at [315, 173] on input "متبّل" at bounding box center [320, 170] width 56 height 11
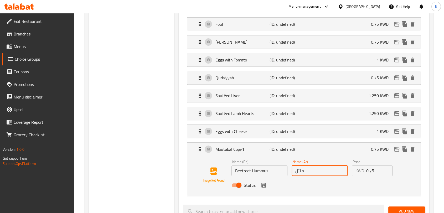
click at [314, 171] on input "متبّل" at bounding box center [320, 170] width 56 height 11
paste input "حمص بالشمندر"
click at [261, 186] on icon "save" at bounding box center [264, 185] width 6 height 6
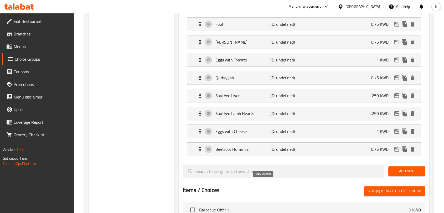
type input "حمص بالشمندر"
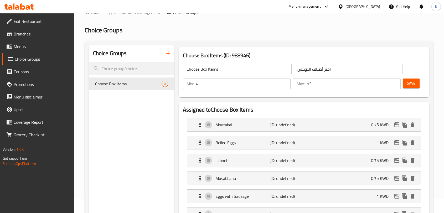
scroll to position [0, 0]
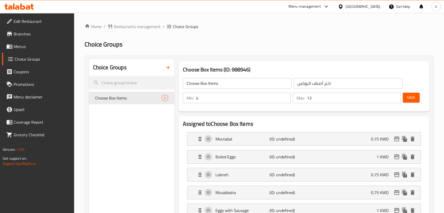
click at [407, 98] on span "Save" at bounding box center [411, 97] width 8 height 7
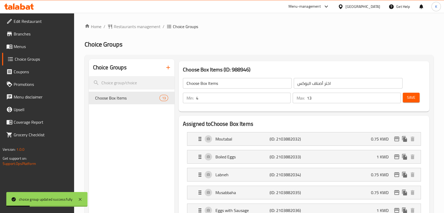
click at [26, 48] on span "Menus" at bounding box center [42, 46] width 56 height 6
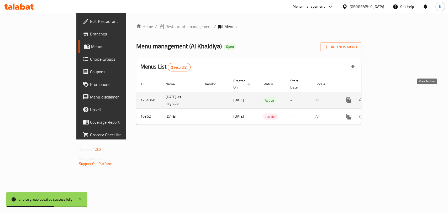
click at [390, 97] on icon "enhanced table" at bounding box center [387, 100] width 6 height 6
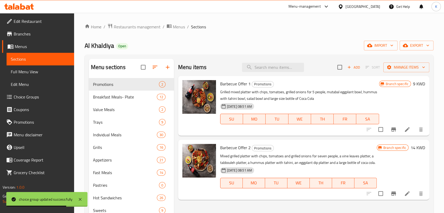
scroll to position [29, 0]
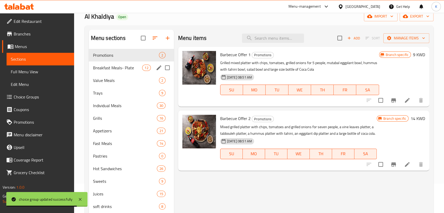
click at [117, 64] on div "Breakfast Meals- Plate 12" at bounding box center [131, 67] width 85 height 13
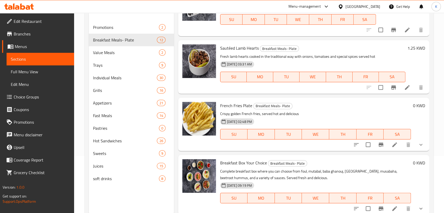
scroll to position [74, 0]
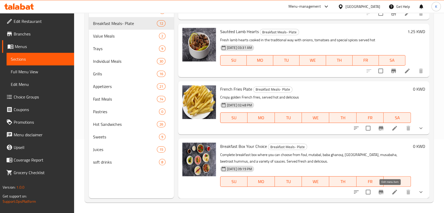
click at [392, 192] on icon at bounding box center [394, 192] width 5 height 5
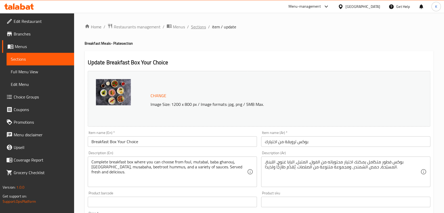
click at [202, 28] on span "Sections" at bounding box center [198, 27] width 15 height 6
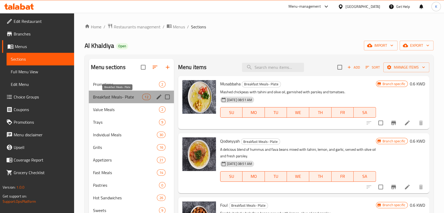
click at [129, 97] on span "Breakfast Meals- Plate" at bounding box center [117, 97] width 49 height 6
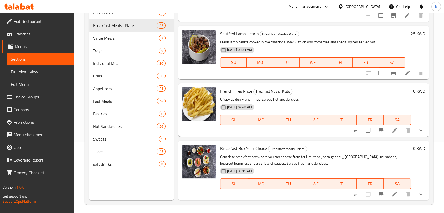
scroll to position [74, 0]
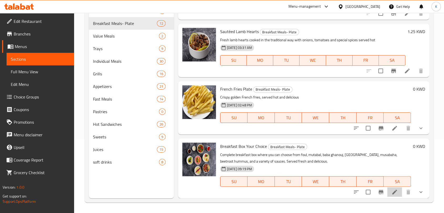
click at [391, 190] on icon at bounding box center [394, 192] width 6 height 6
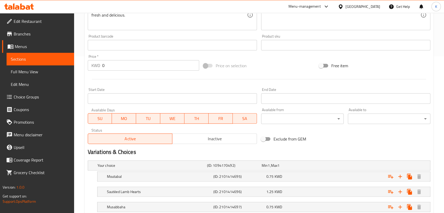
scroll to position [156, 0]
click at [123, 154] on h2 "Variations & Choices" at bounding box center [259, 153] width 342 height 8
click at [118, 166] on h5 "Your choice" at bounding box center [150, 165] width 107 height 5
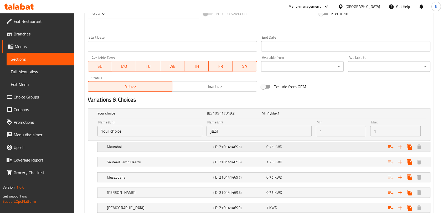
scroll to position [215, 0]
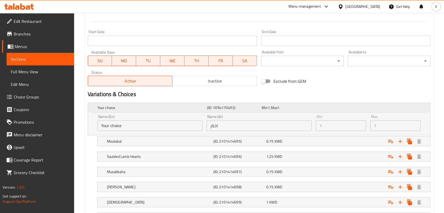
click at [116, 110] on div "Your choice" at bounding box center [151, 107] width 110 height 7
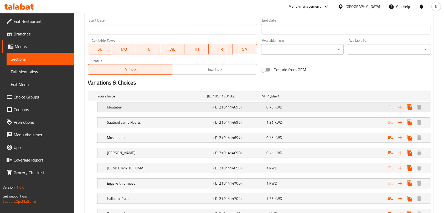
scroll to position [244, 0]
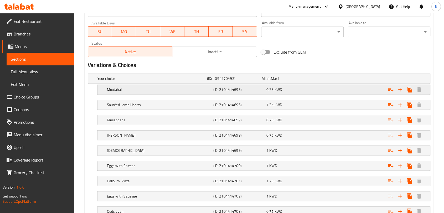
click at [268, 82] on span "0.75" at bounding box center [265, 78] width 6 height 7
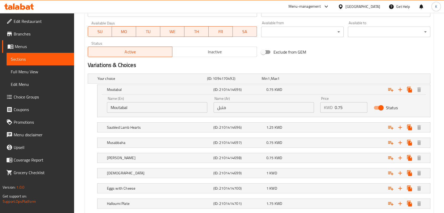
scroll to position [273, 0]
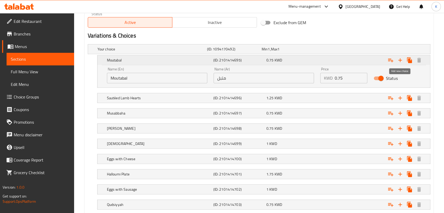
click at [401, 61] on icon "Expand" at bounding box center [400, 60] width 6 height 6
click at [391, 60] on icon "Expand" at bounding box center [390, 60] width 6 height 6
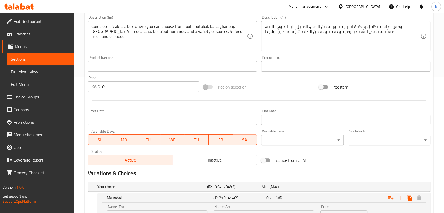
scroll to position [0, 0]
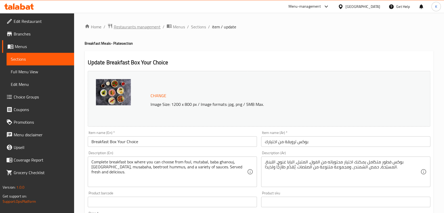
click at [148, 27] on span "Restaurants management" at bounding box center [137, 27] width 47 height 6
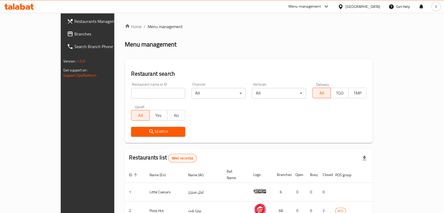
click at [160, 92] on input "search" at bounding box center [158, 93] width 54 height 11
type input "al khaldiya"
click at [154, 131] on span "Search" at bounding box center [158, 131] width 46 height 7
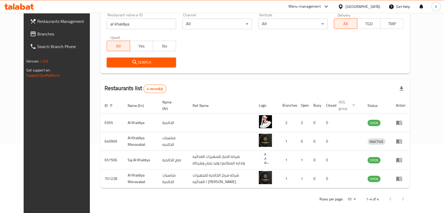
scroll to position [72, 0]
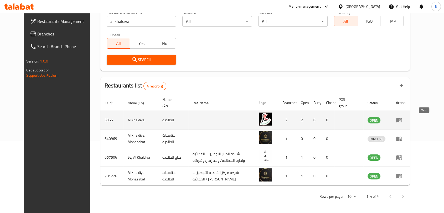
click at [402, 119] on icon "enhanced table" at bounding box center [399, 120] width 6 height 6
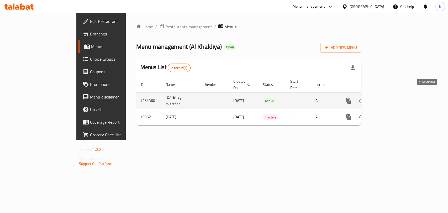
click at [390, 98] on icon "enhanced table" at bounding box center [387, 101] width 6 height 6
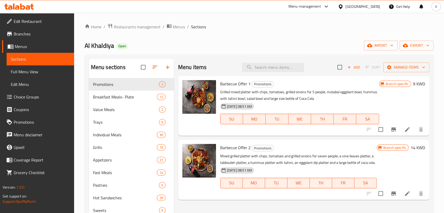
click at [43, 35] on span "Branches" at bounding box center [42, 34] width 56 height 6
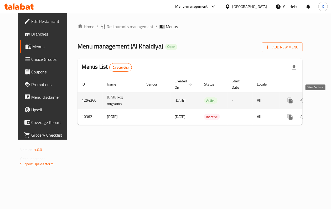
click at [325, 100] on icon "enhanced table" at bounding box center [328, 100] width 6 height 6
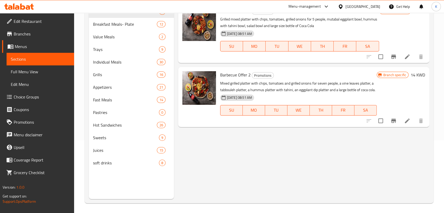
scroll to position [74, 0]
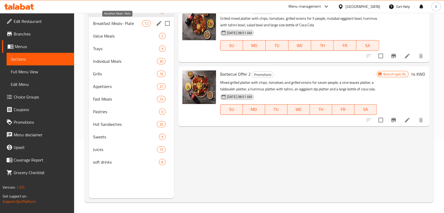
click at [121, 25] on span "Breakfast Meals- Plate" at bounding box center [117, 23] width 49 height 6
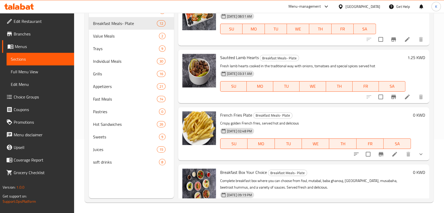
scroll to position [508, 0]
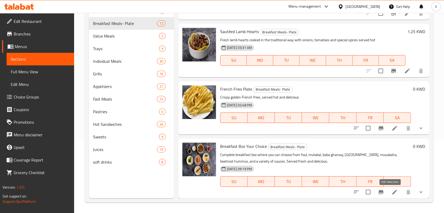
click at [331, 192] on icon at bounding box center [394, 192] width 5 height 5
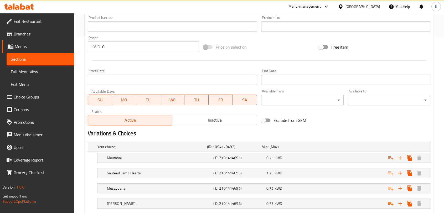
scroll to position [233, 0]
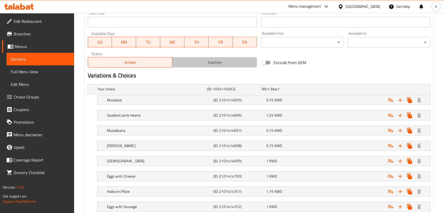
click at [201, 57] on button "Inactive" at bounding box center [214, 62] width 85 height 11
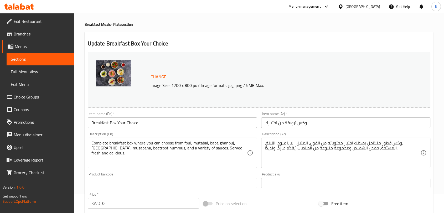
scroll to position [0, 0]
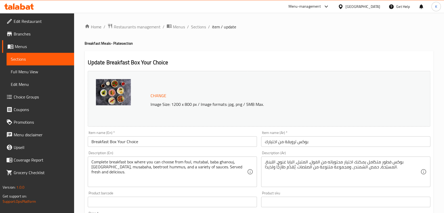
click at [36, 98] on span "Choice Groups" at bounding box center [42, 97] width 56 height 6
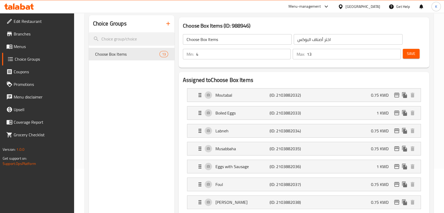
scroll to position [46, 0]
